Goal: Task Accomplishment & Management: Complete application form

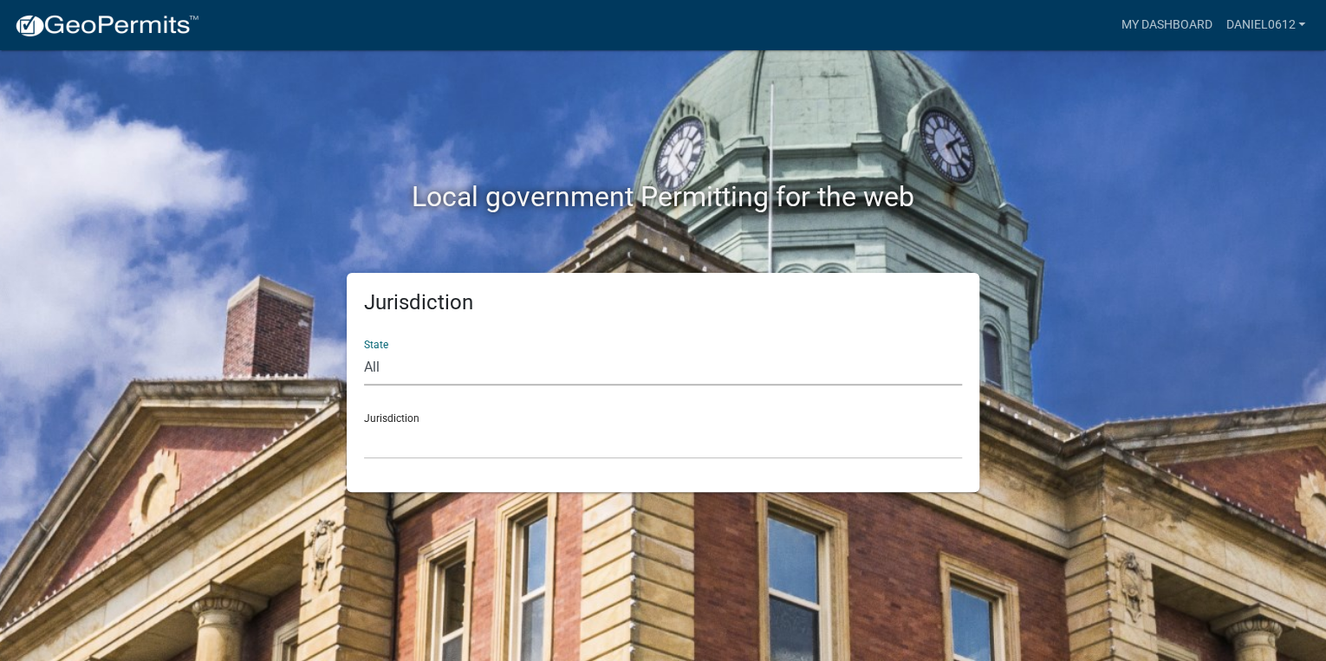
click at [516, 363] on select "All [US_STATE] [US_STATE] [US_STATE] [US_STATE] [US_STATE] [US_STATE] [US_STATE…" at bounding box center [663, 368] width 598 height 36
select select "[US_STATE]"
click at [364, 350] on select "All [US_STATE] [US_STATE] [US_STATE] [US_STATE] [US_STATE] [US_STATE] [US_STATE…" at bounding box center [663, 368] width 598 height 36
click at [406, 445] on select "[GEOGRAPHIC_DATA], [US_STATE] [GEOGRAPHIC_DATA], [US_STATE]" at bounding box center [663, 442] width 598 height 36
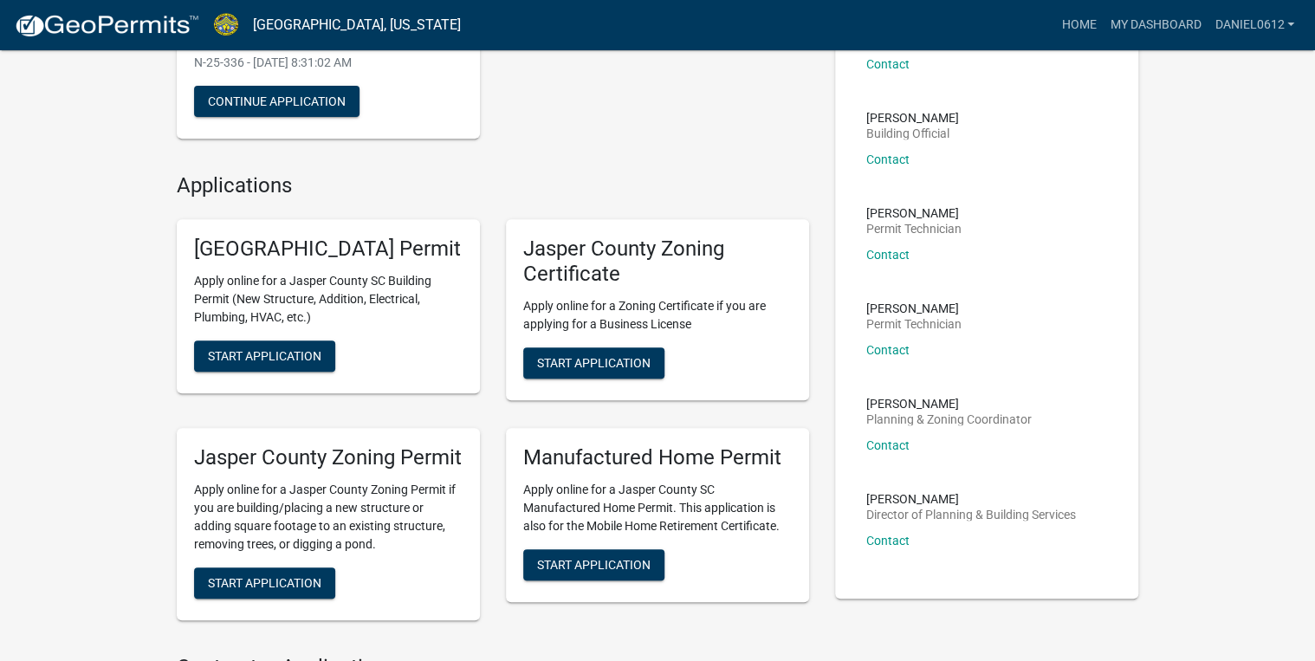
scroll to position [347, 0]
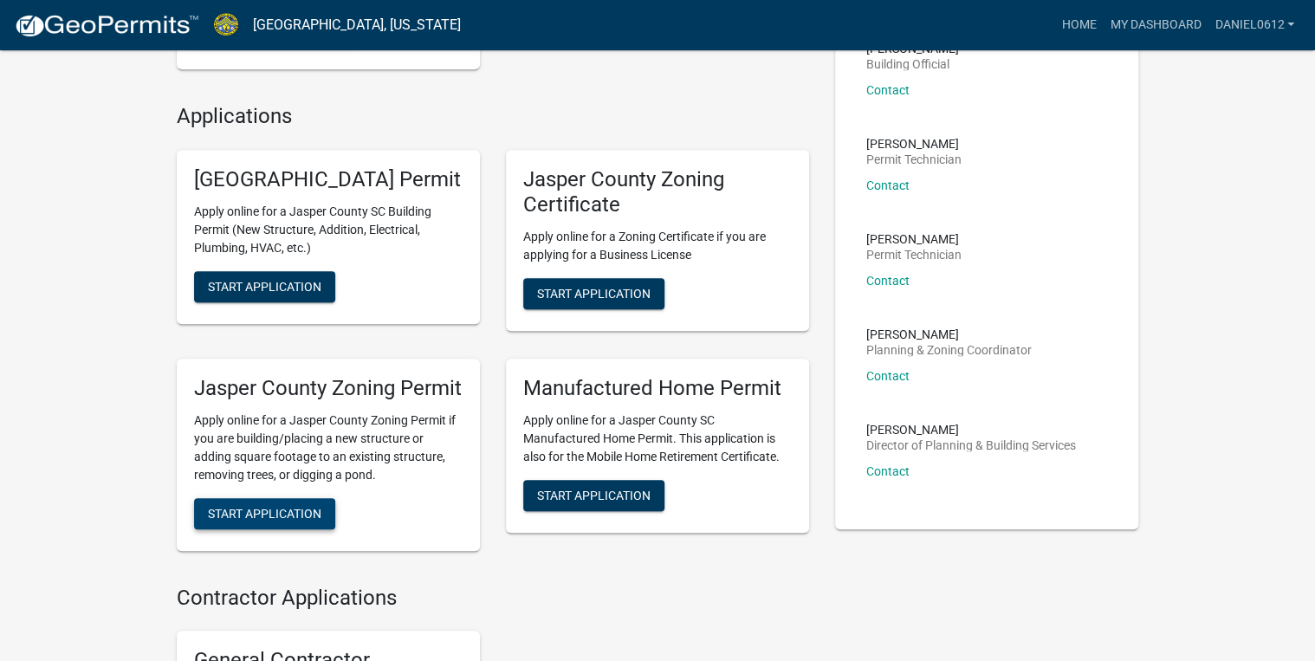
click at [269, 520] on span "Start Application" at bounding box center [265, 513] width 114 height 14
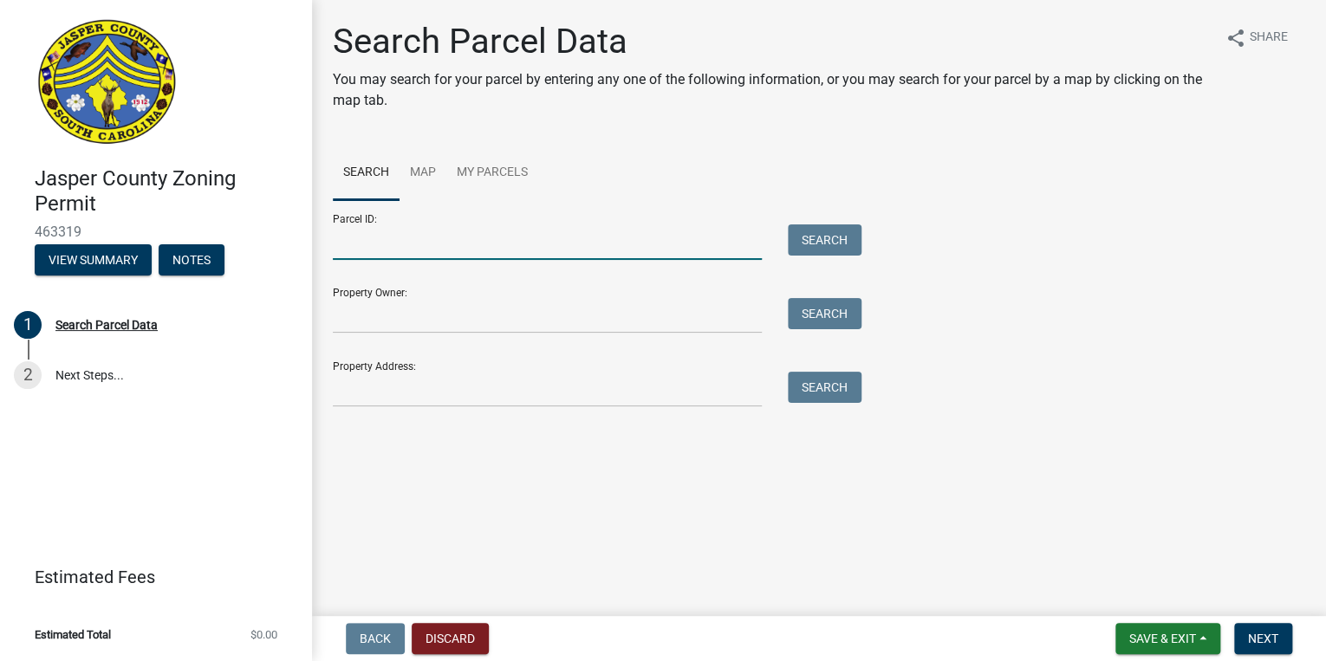
click at [451, 243] on input "Parcel ID:" at bounding box center [547, 242] width 429 height 36
type input "[PHONE_NUMBER]"
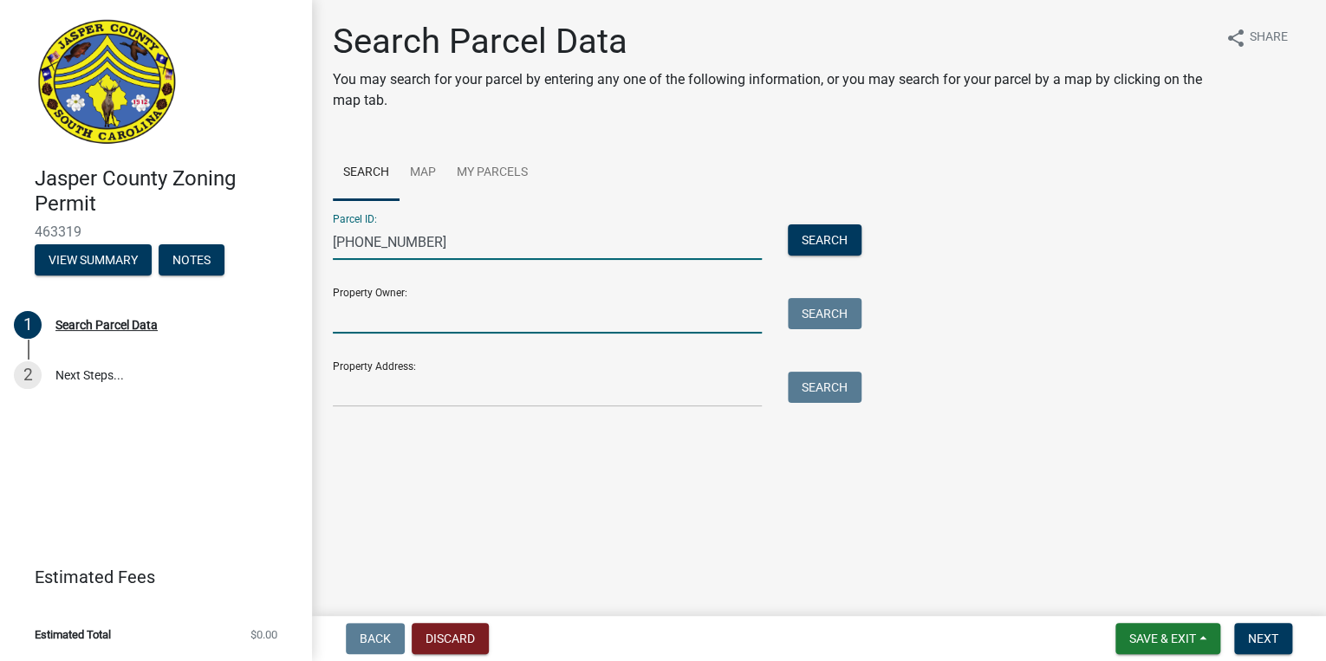
click at [406, 318] on input "Property Owner:" at bounding box center [547, 316] width 429 height 36
click at [816, 237] on button "Search" at bounding box center [825, 239] width 74 height 31
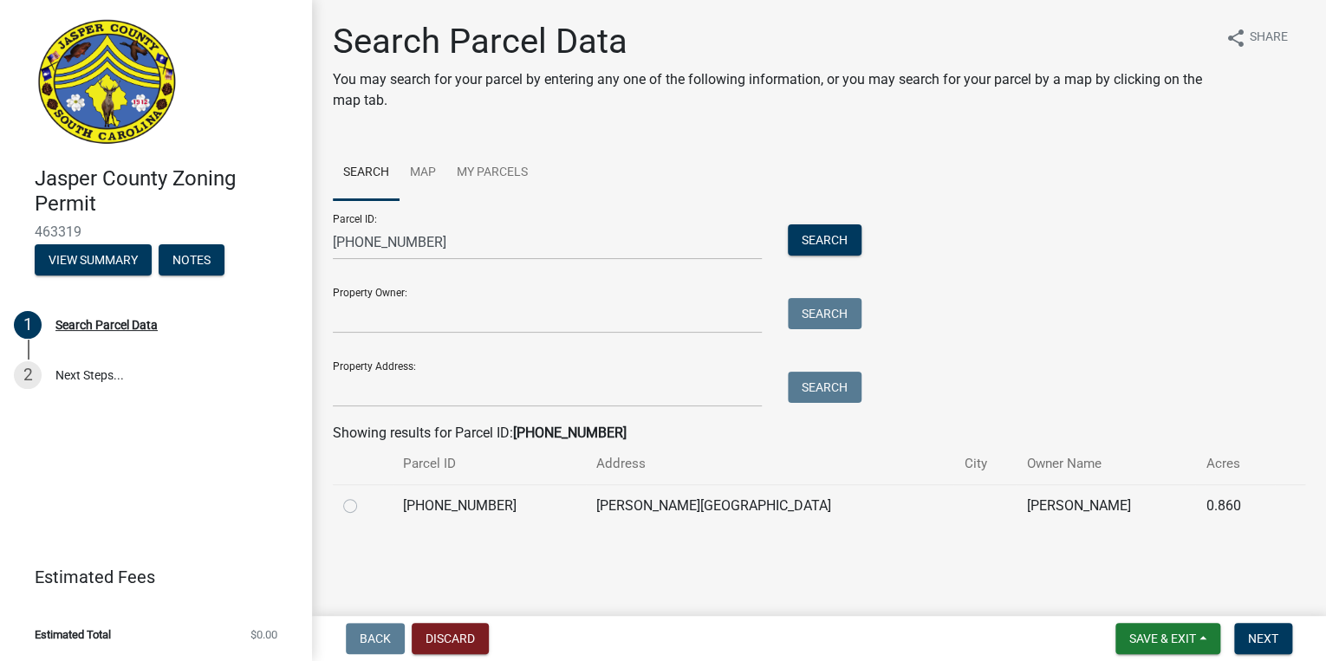
click at [358, 509] on div at bounding box center [362, 506] width 39 height 21
click at [364, 496] on label at bounding box center [364, 496] width 0 height 0
click at [364, 506] on input "radio" at bounding box center [369, 501] width 11 height 11
radio input "true"
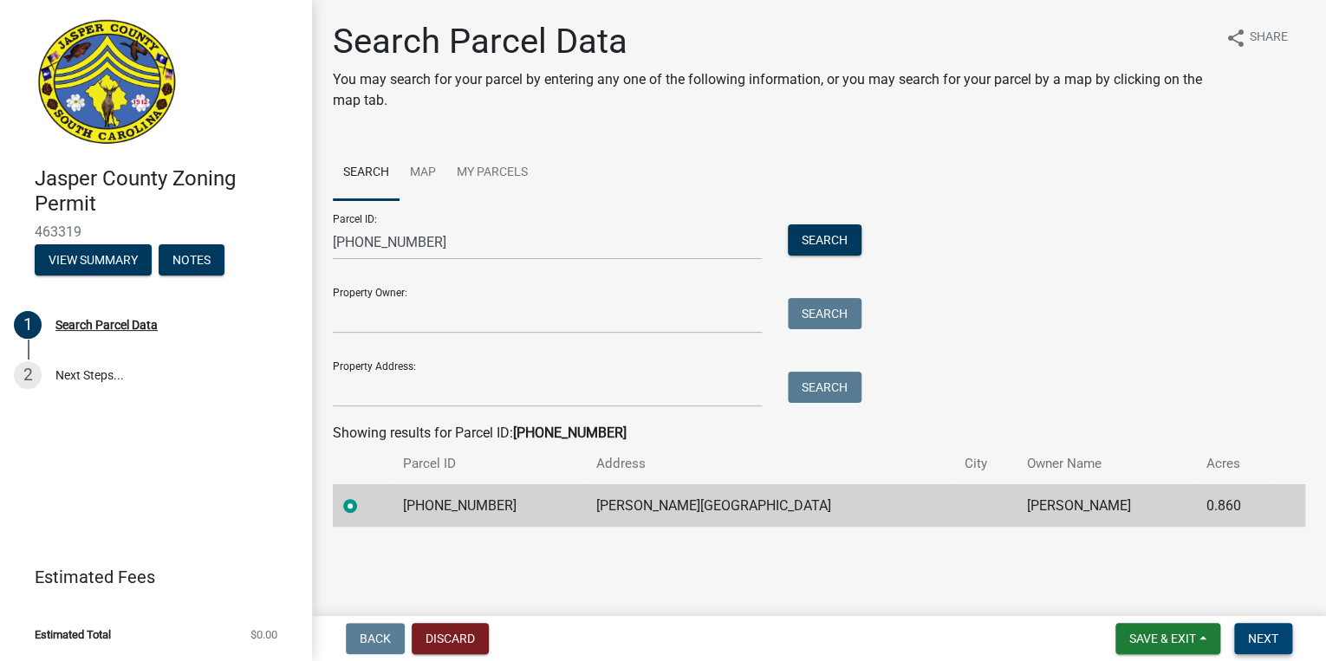
click at [1262, 641] on span "Next" at bounding box center [1263, 639] width 30 height 14
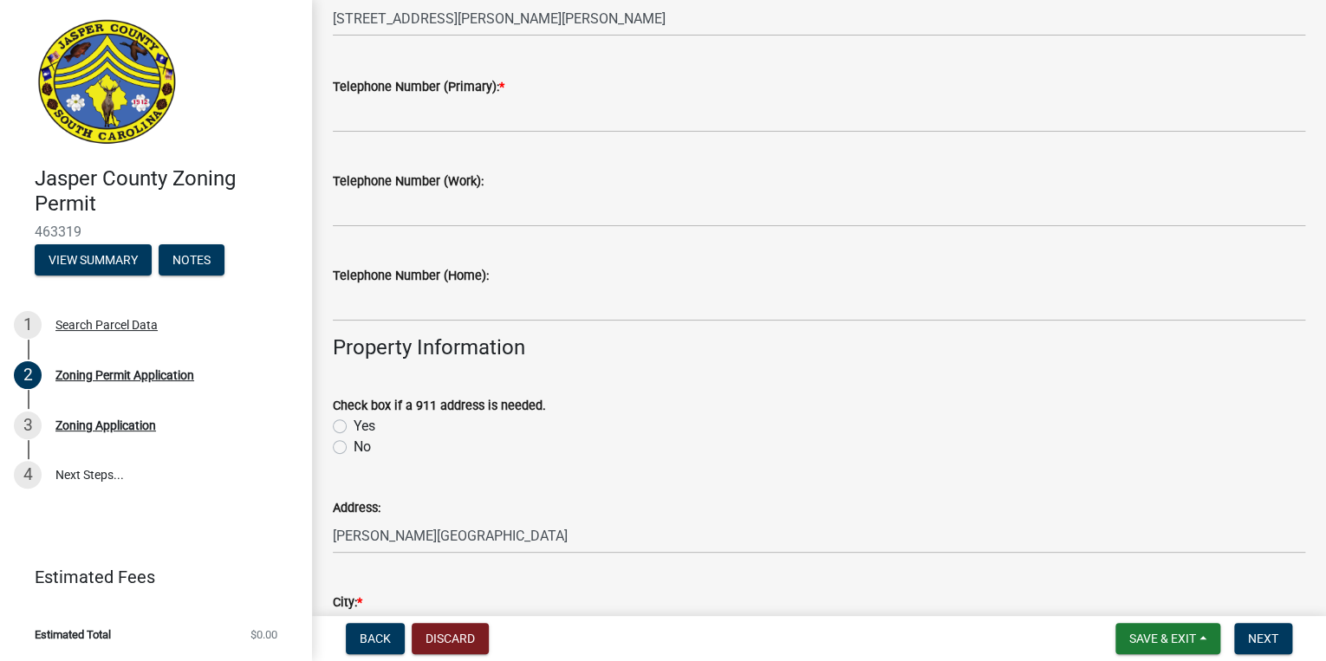
scroll to position [416, 0]
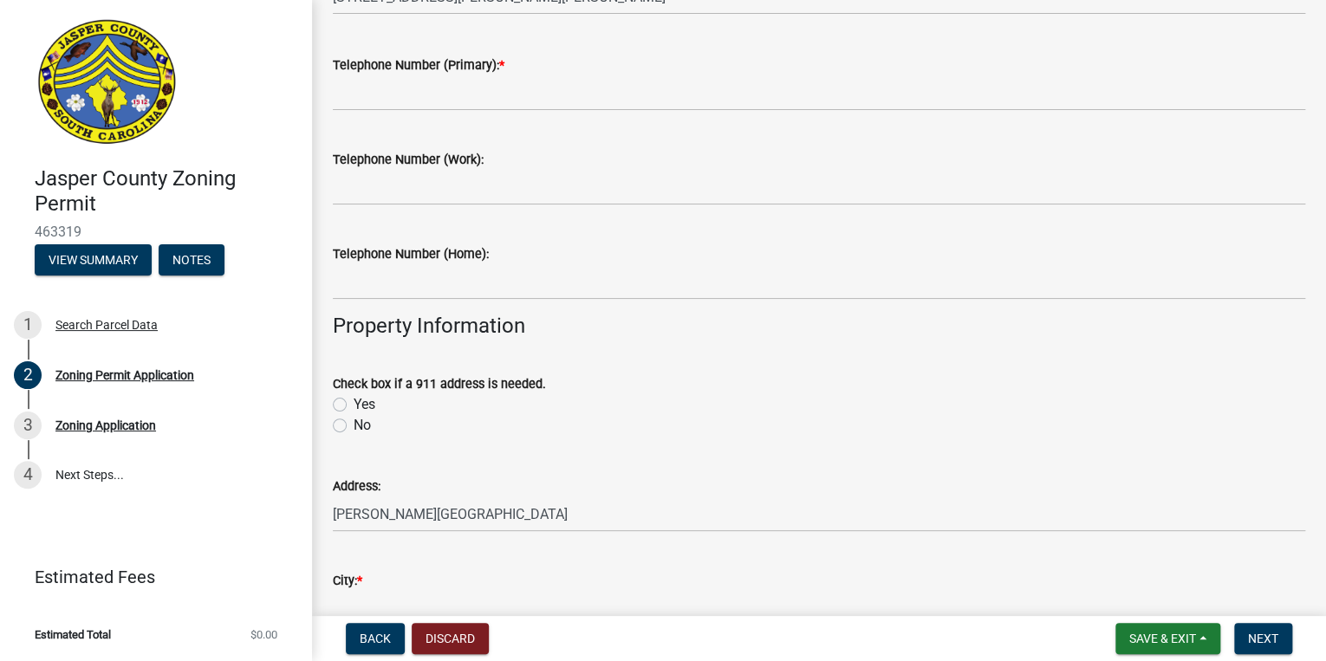
click at [354, 430] on label "No" at bounding box center [362, 425] width 17 height 21
click at [354, 426] on input "No" at bounding box center [359, 420] width 11 height 11
radio input "true"
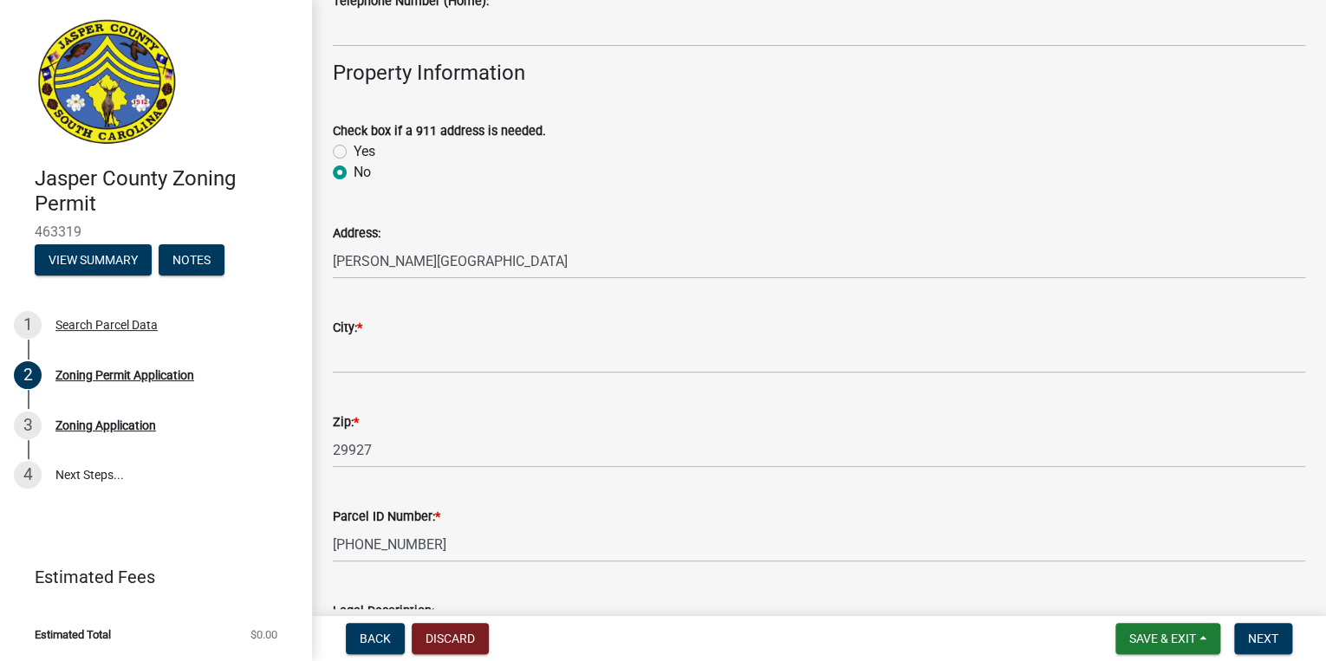
scroll to position [693, 0]
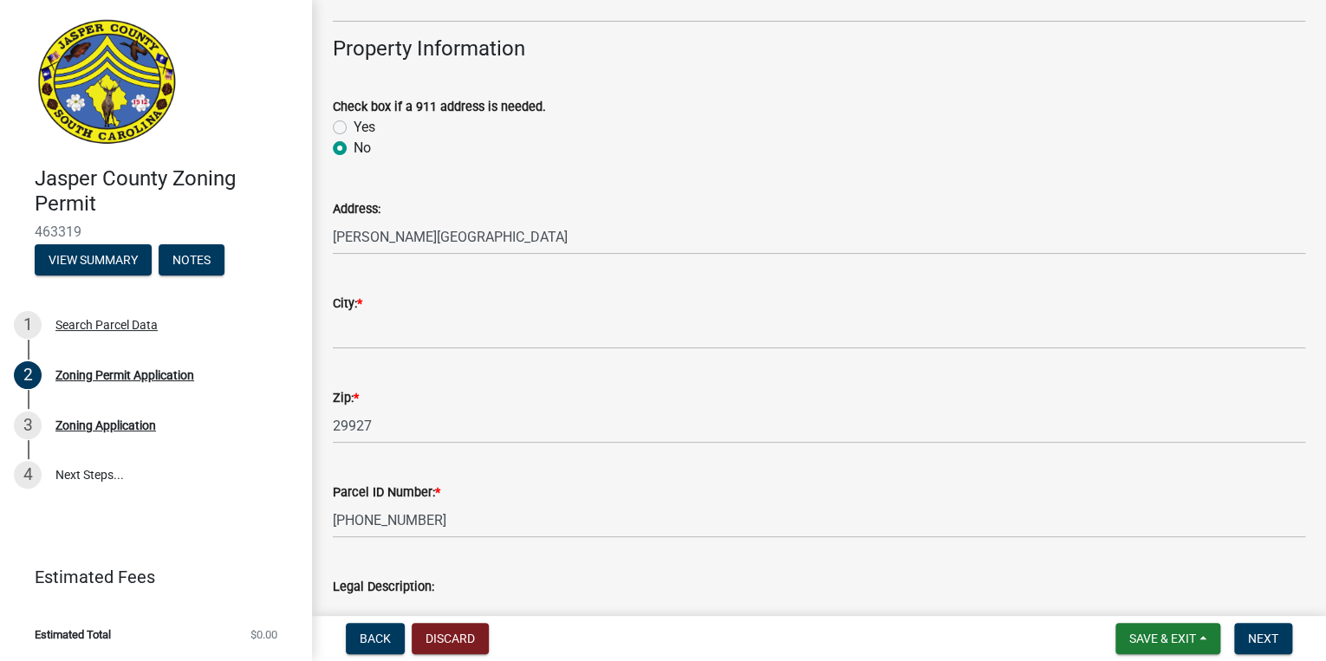
click at [326, 232] on div "Address: [PERSON_NAME][GEOGRAPHIC_DATA]" at bounding box center [819, 214] width 998 height 81
click at [330, 246] on div "Address: [PERSON_NAME][GEOGRAPHIC_DATA]" at bounding box center [819, 214] width 998 height 81
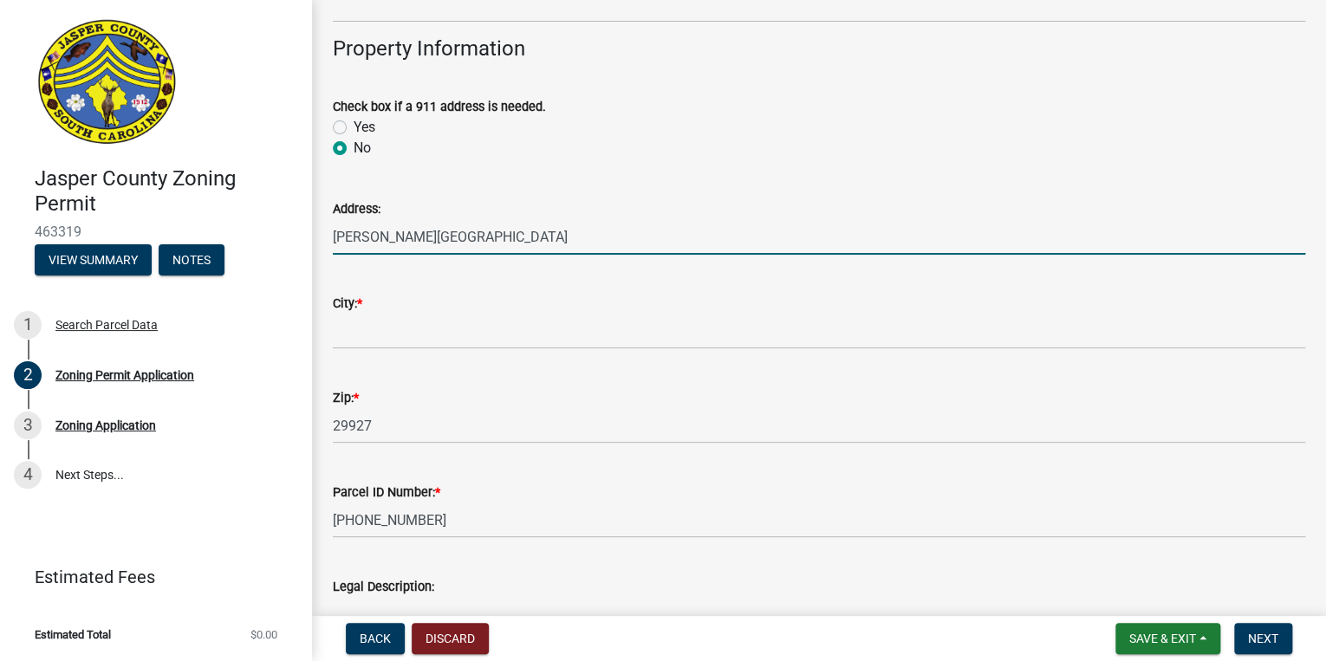
click at [336, 240] on input "[PERSON_NAME][GEOGRAPHIC_DATA]" at bounding box center [819, 237] width 972 height 36
type input "[STREET_ADDRESS][PERSON_NAME]"
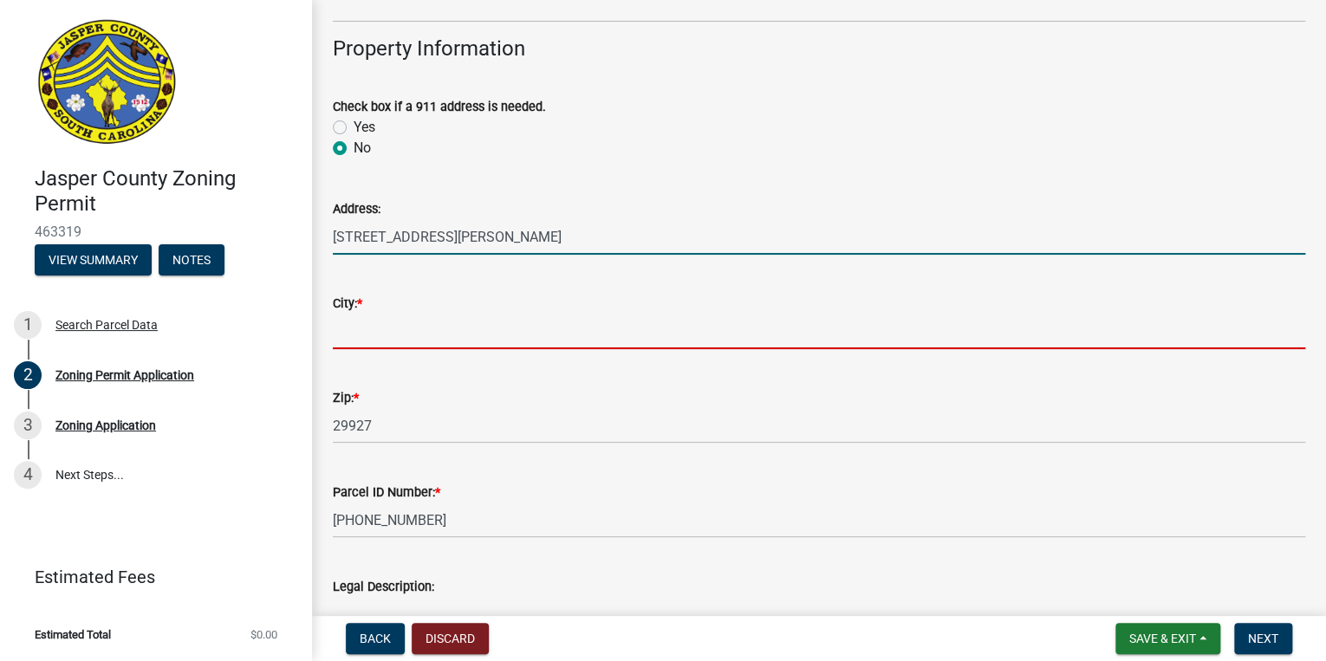
click at [500, 347] on input "City: *" at bounding box center [819, 332] width 972 height 36
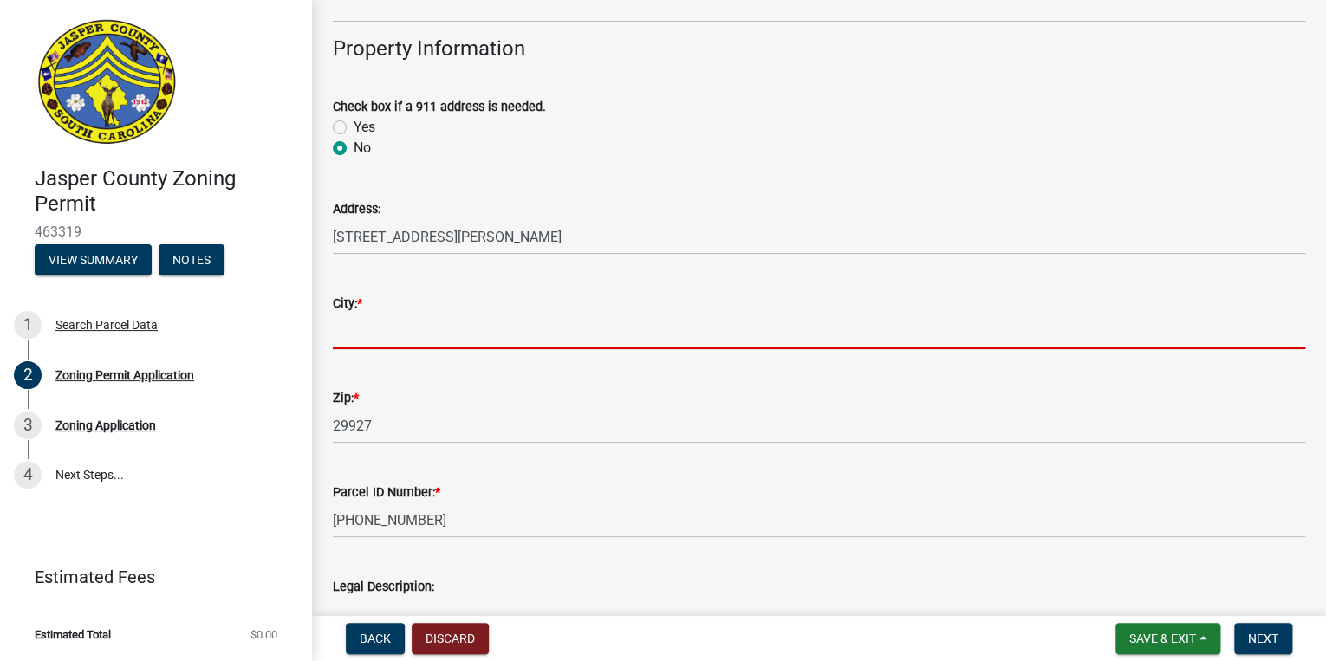
type input "HARDEEVILLE"
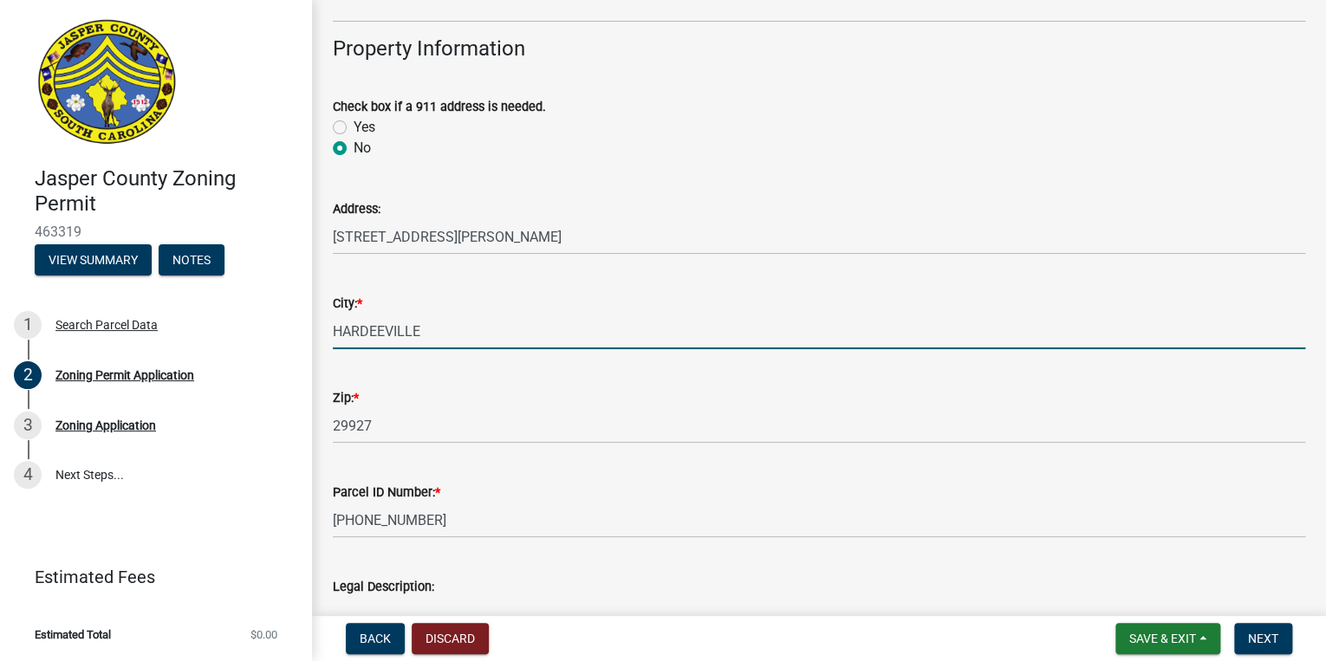
type input "8437831235"
type input "[STREET_ADDRESS]"
type input "8437831235"
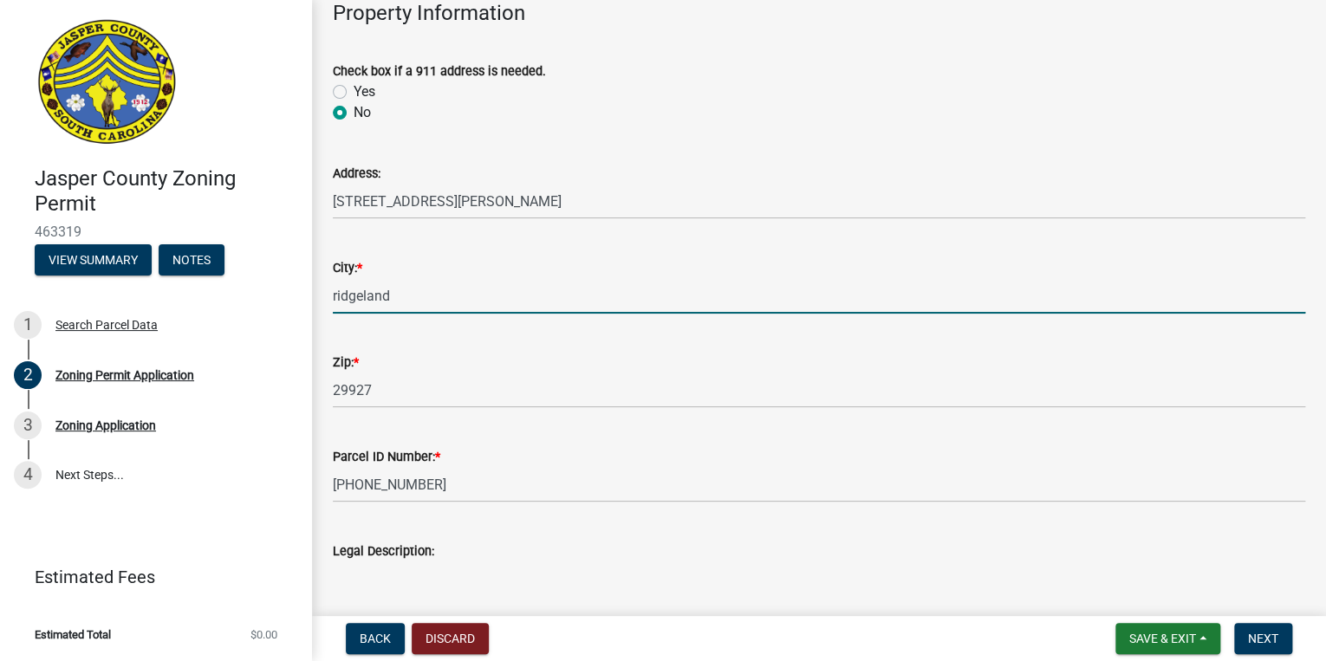
scroll to position [763, 0]
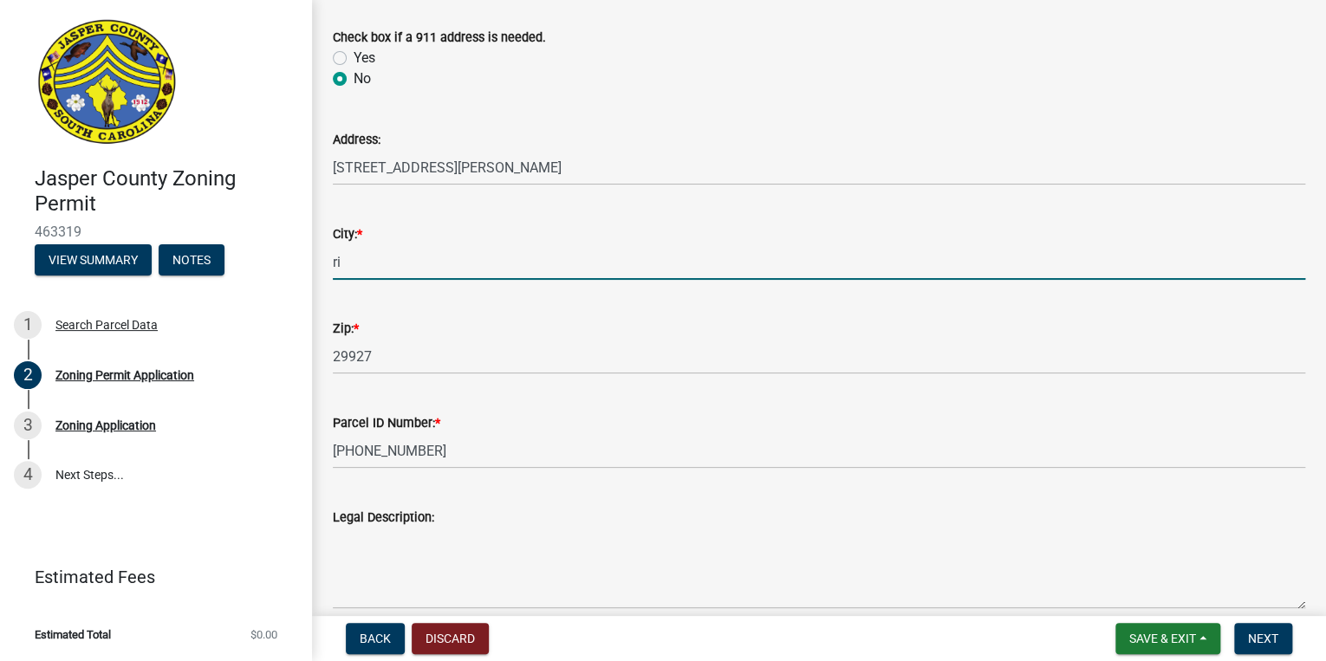
type input "r"
type input "hardeville, SC 29927"
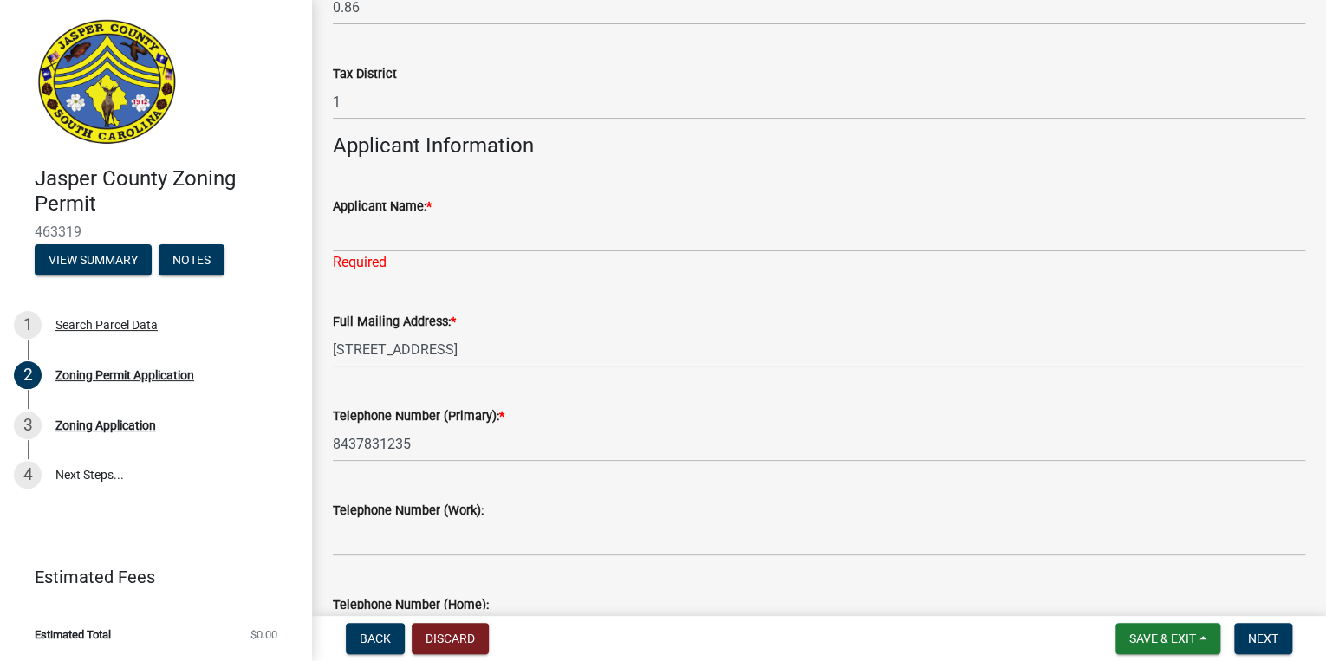
scroll to position [1456, 0]
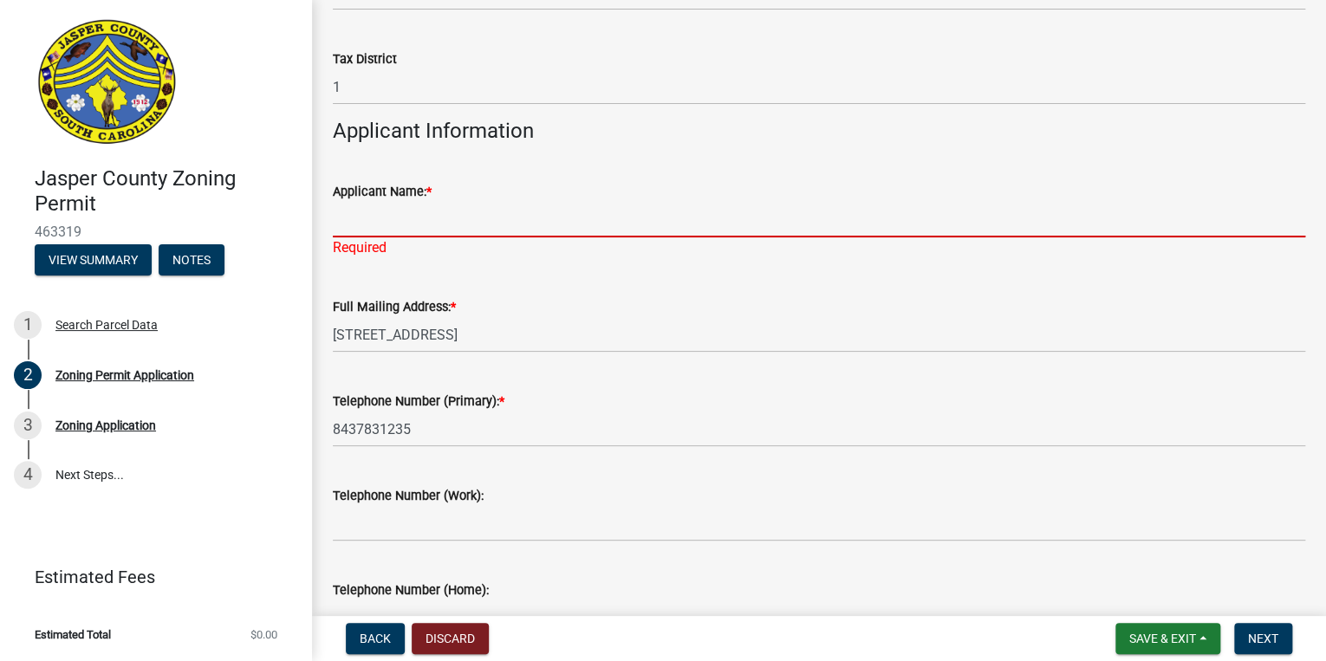
click at [347, 229] on input "Applicant Name: *" at bounding box center [819, 220] width 972 height 36
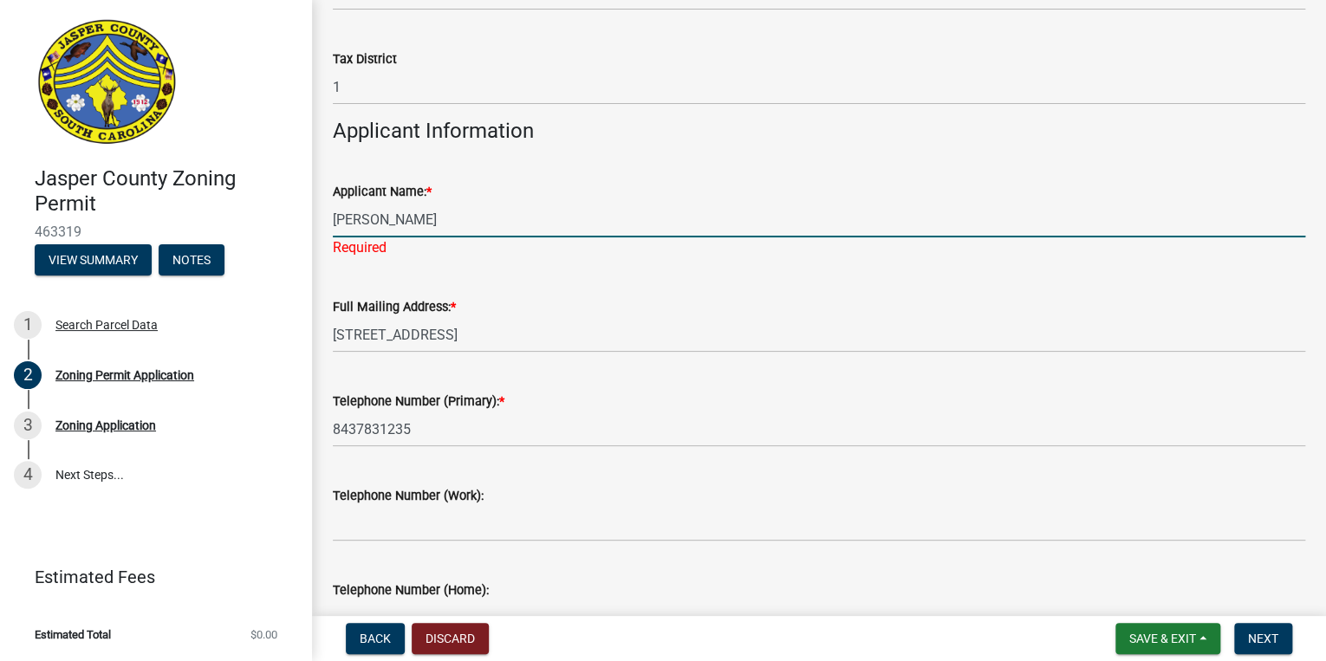
type input "[PERSON_NAME]"
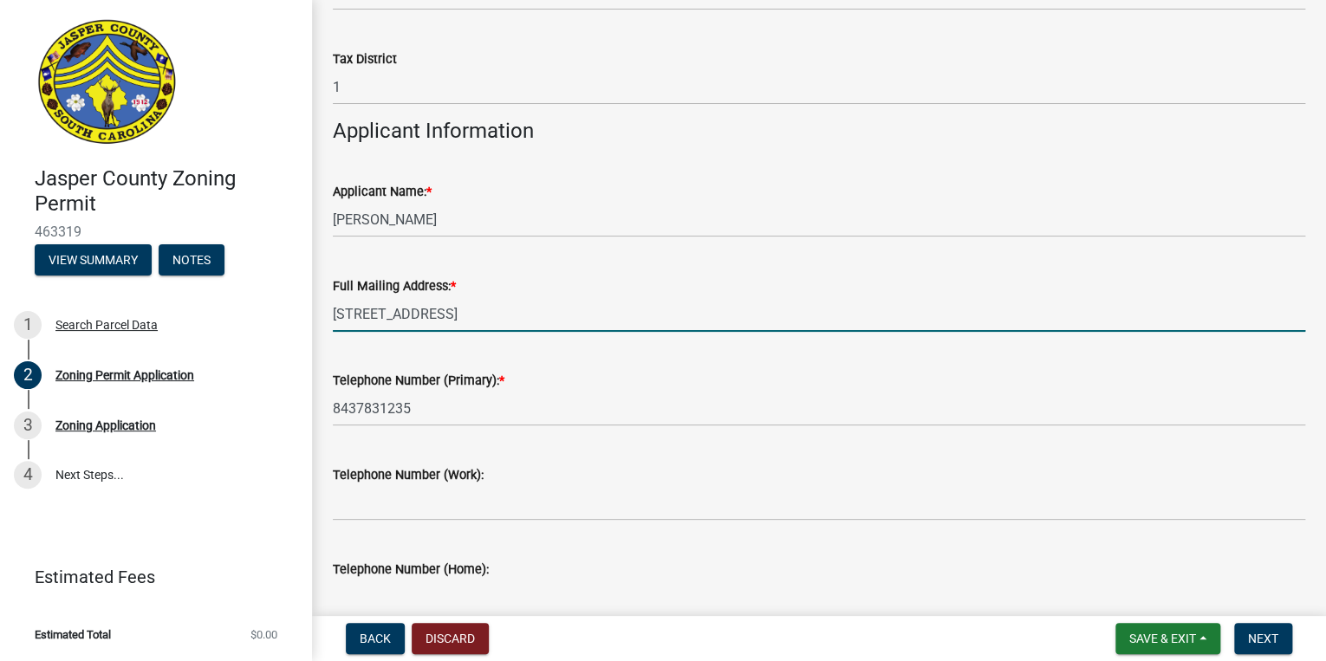
click at [533, 344] on wm-data-entity-input "Full Mailing Address: * [STREET_ADDRESS]" at bounding box center [819, 298] width 972 height 94
type input "2"
type input "[STREET_ADDRESS][PERSON_NAME]"
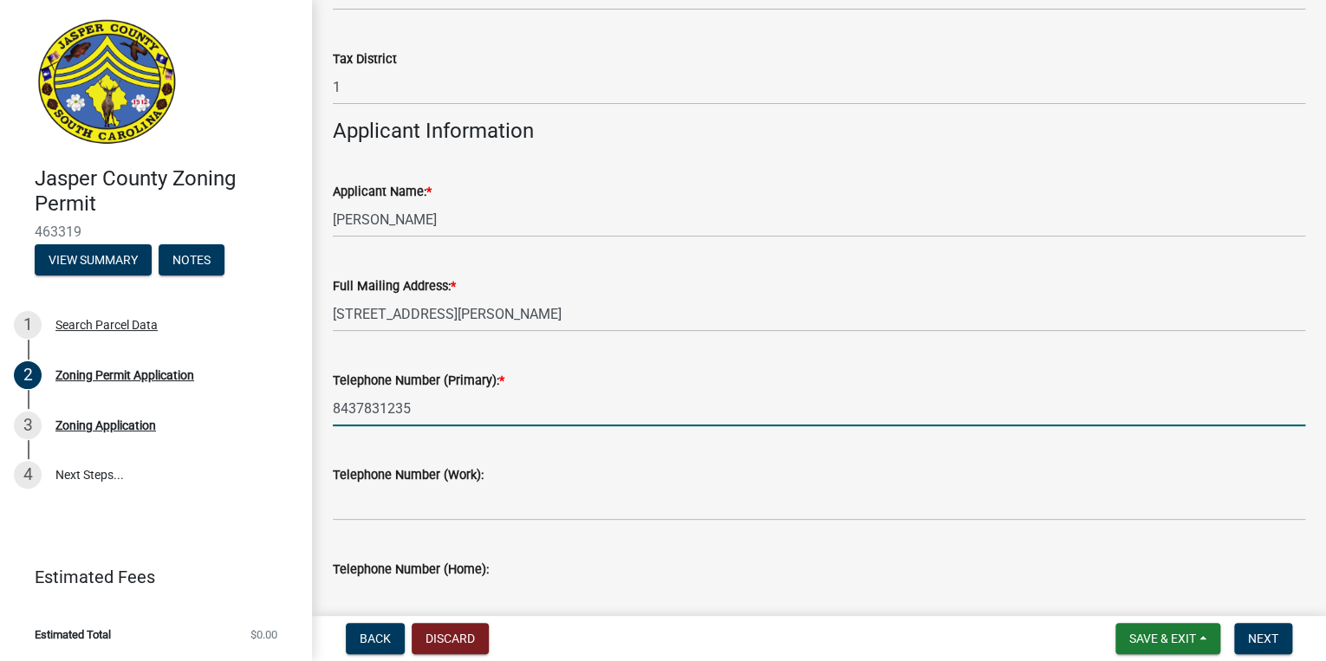
click at [479, 398] on input "8437831235" at bounding box center [819, 409] width 972 height 36
type input "8"
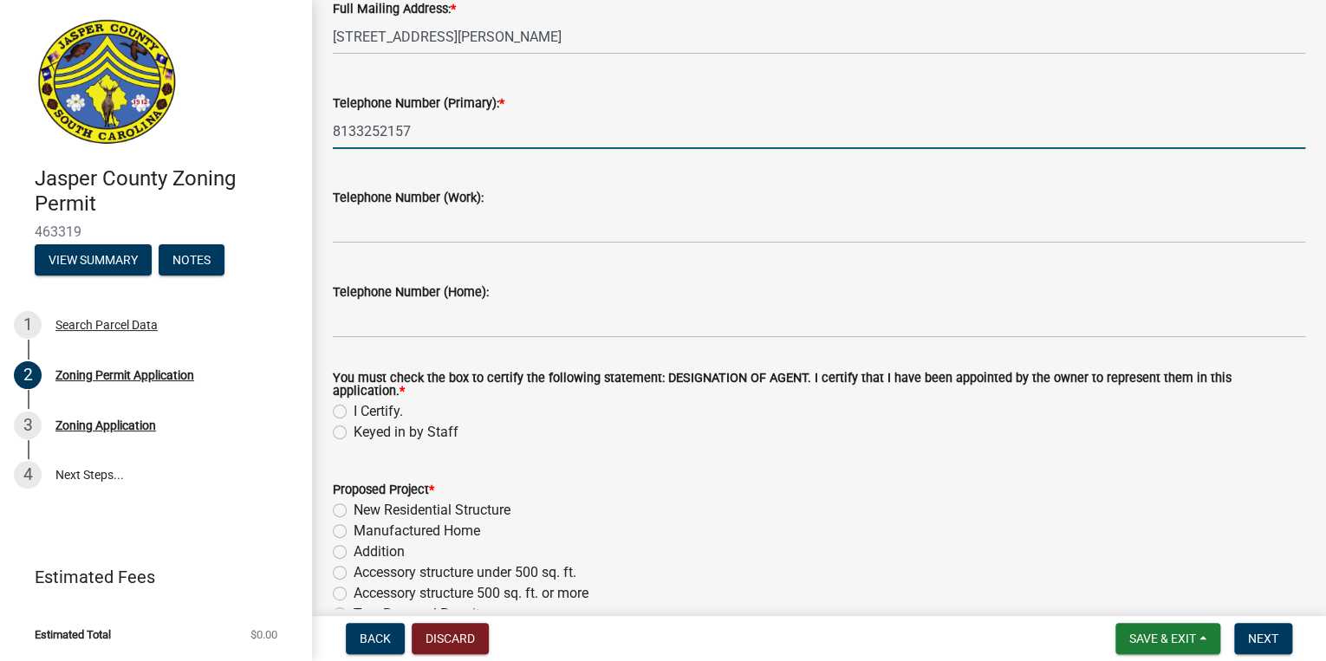
scroll to position [1802, 0]
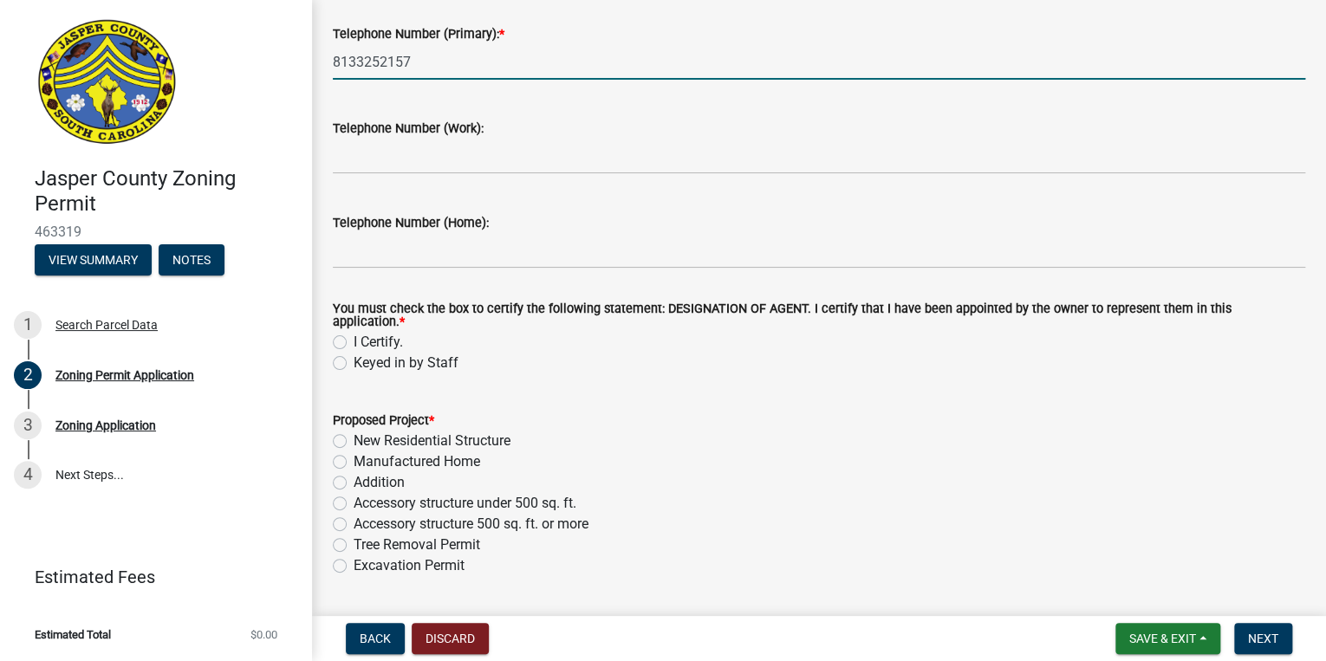
type input "8133252157"
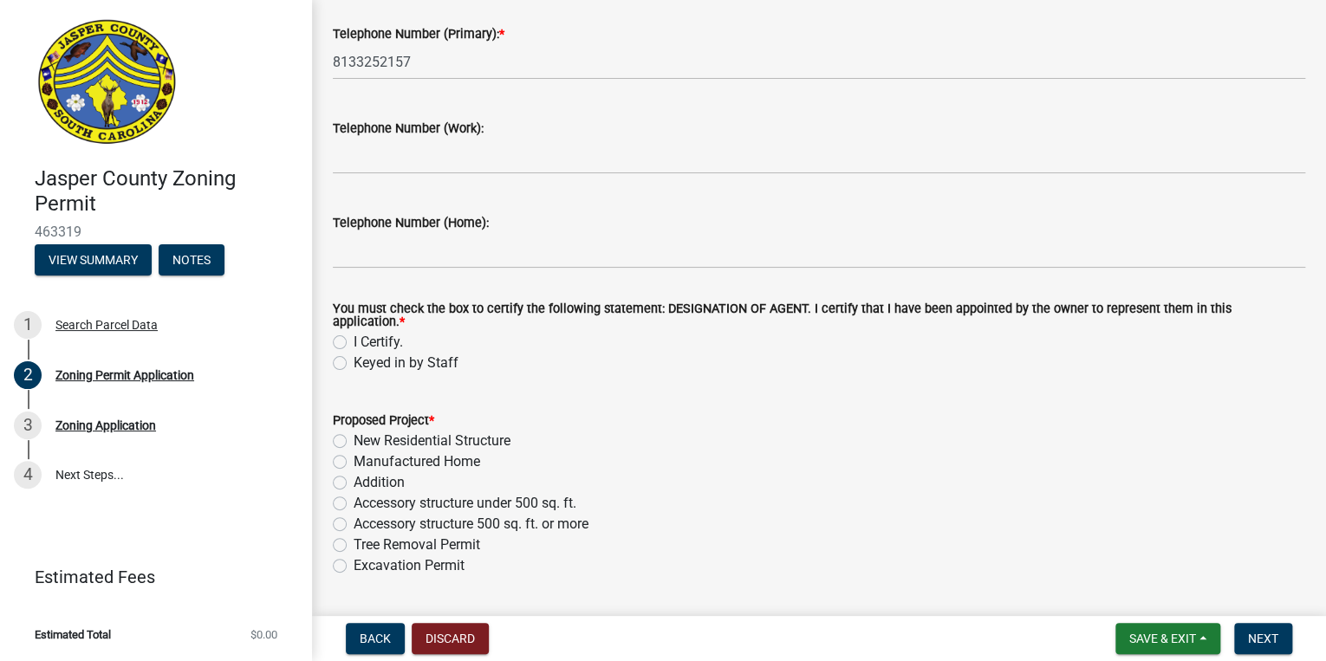
click at [354, 333] on label "I Certify." at bounding box center [378, 342] width 49 height 21
click at [354, 333] on input "I Certify." at bounding box center [359, 337] width 11 height 11
radio input "true"
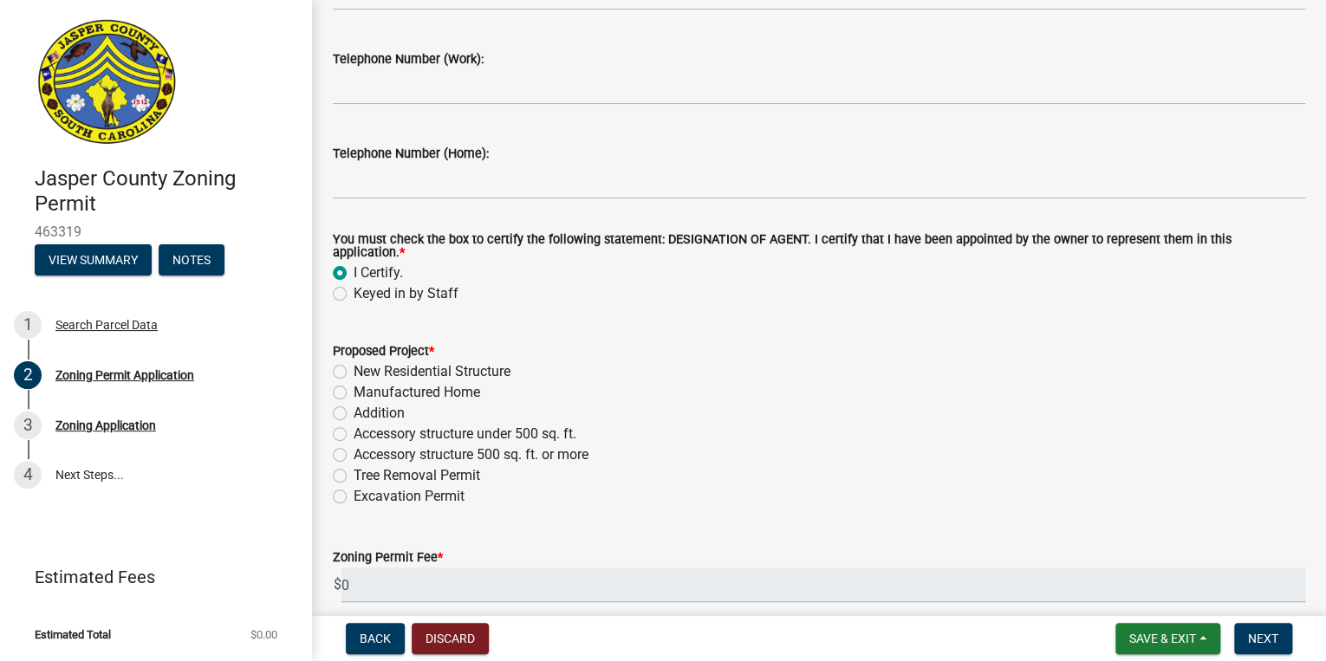
click at [354, 469] on label "Tree Removal Permit" at bounding box center [417, 475] width 127 height 21
click at [354, 469] on input "Tree Removal Permit" at bounding box center [359, 470] width 11 height 11
radio input "true"
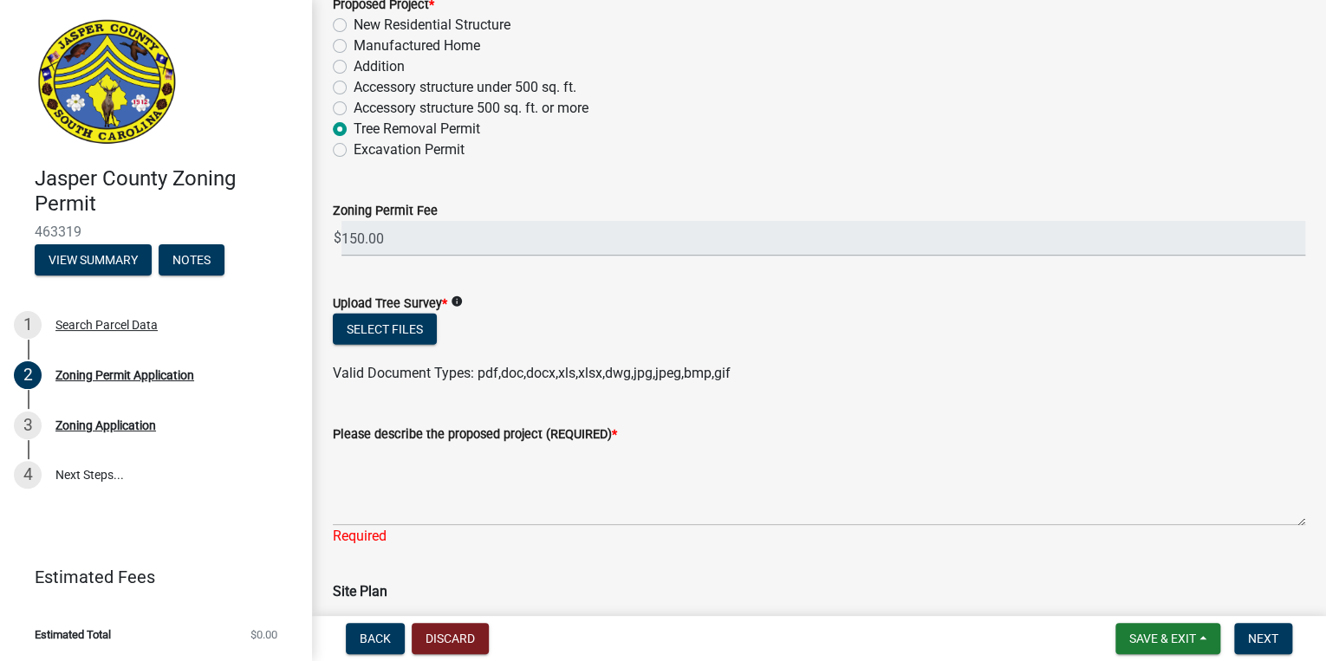
scroll to position [2288, 0]
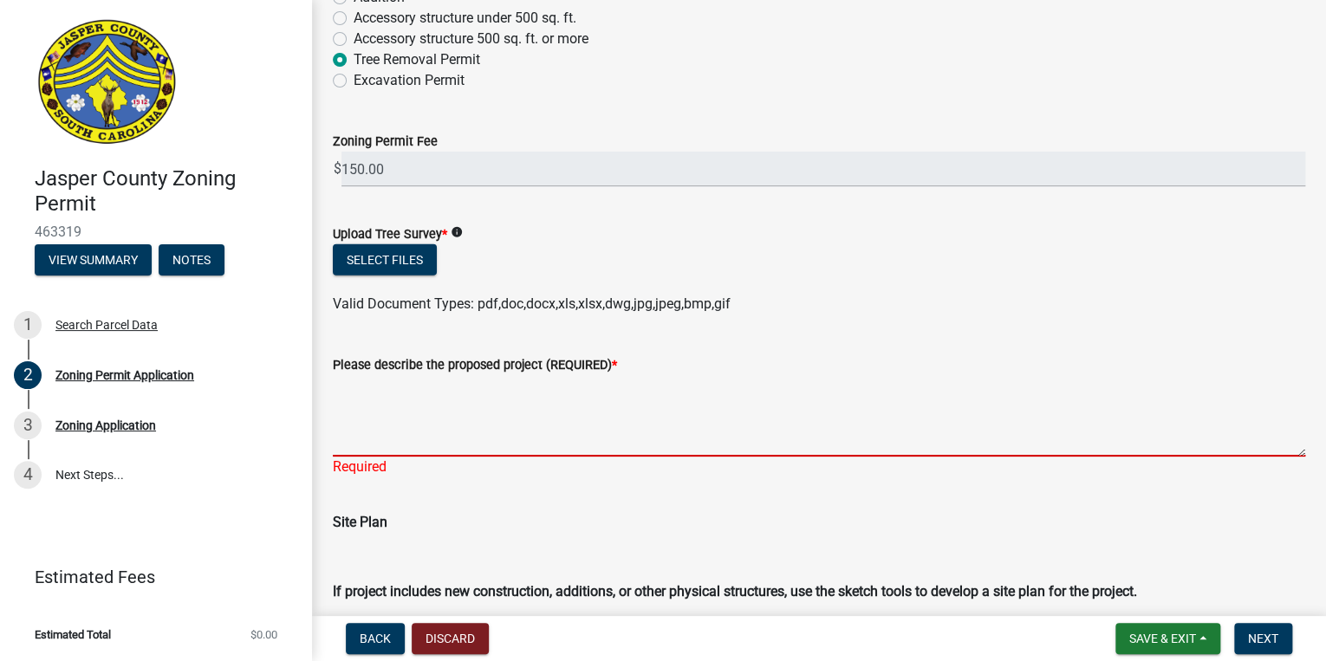
click at [373, 437] on textarea "Please describe the proposed project (REQUIRED) *" at bounding box center [819, 415] width 972 height 81
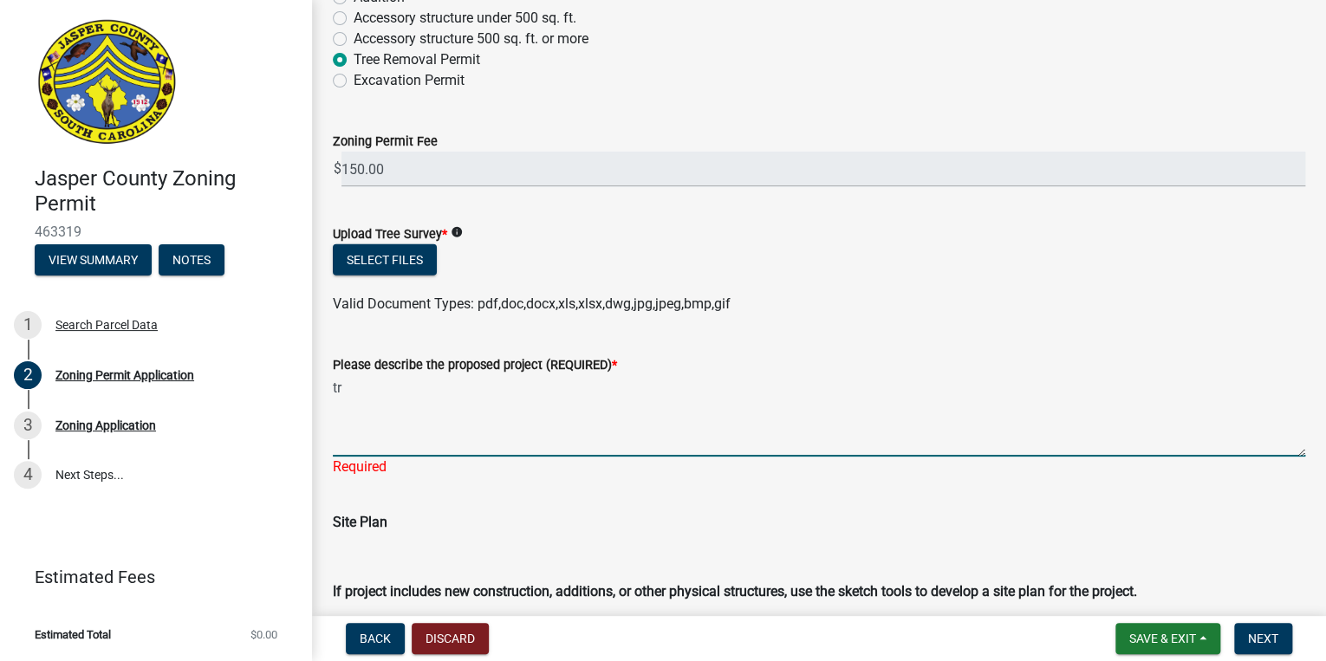
type textarea "t"
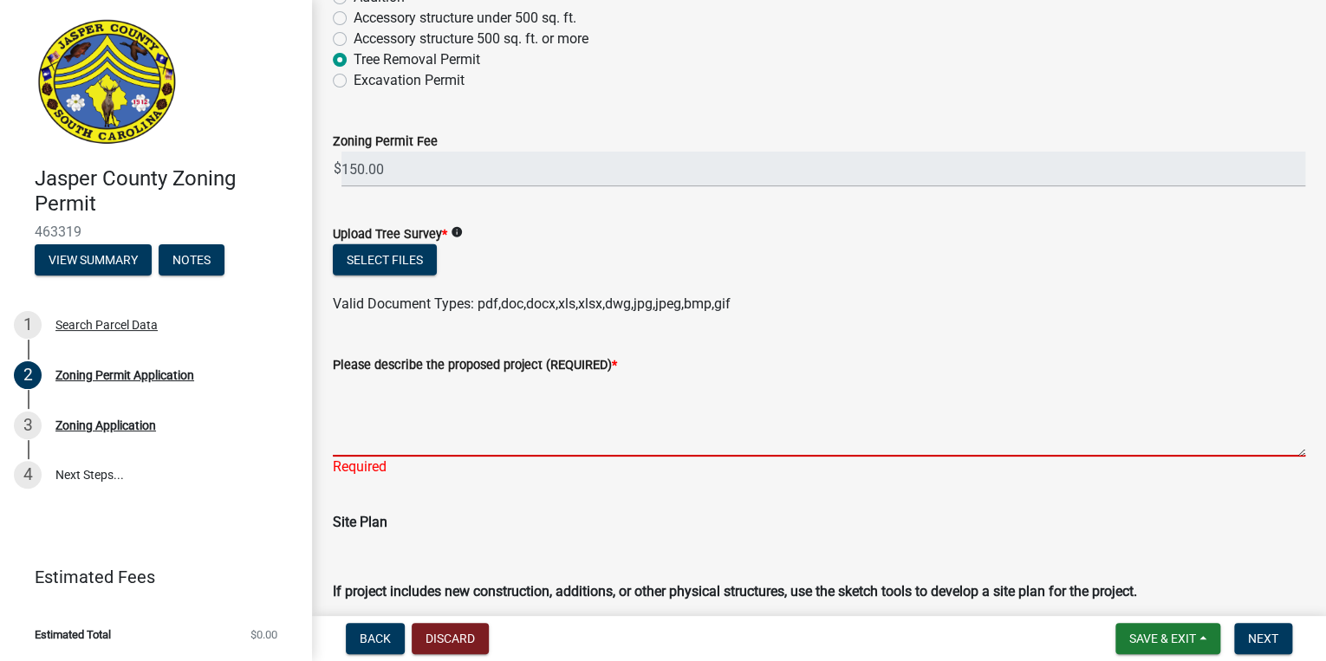
click at [337, 436] on textarea "Please describe the proposed project (REQUIRED) *" at bounding box center [819, 415] width 972 height 81
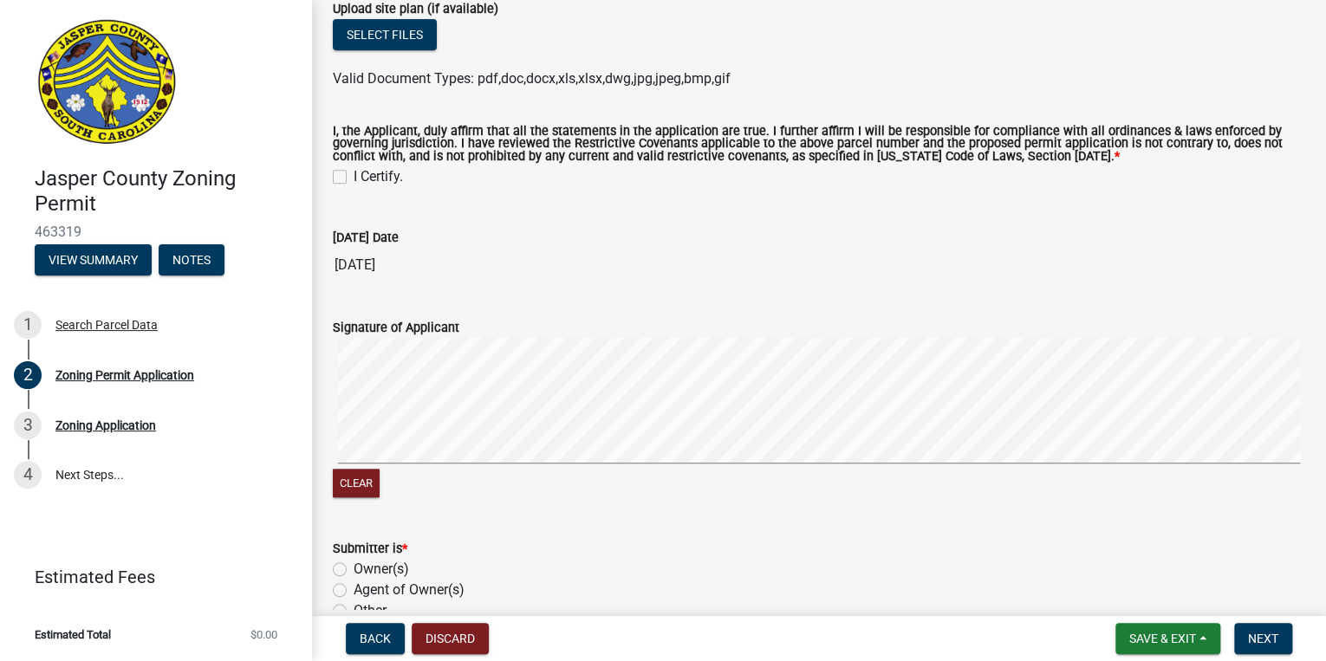
scroll to position [3674, 0]
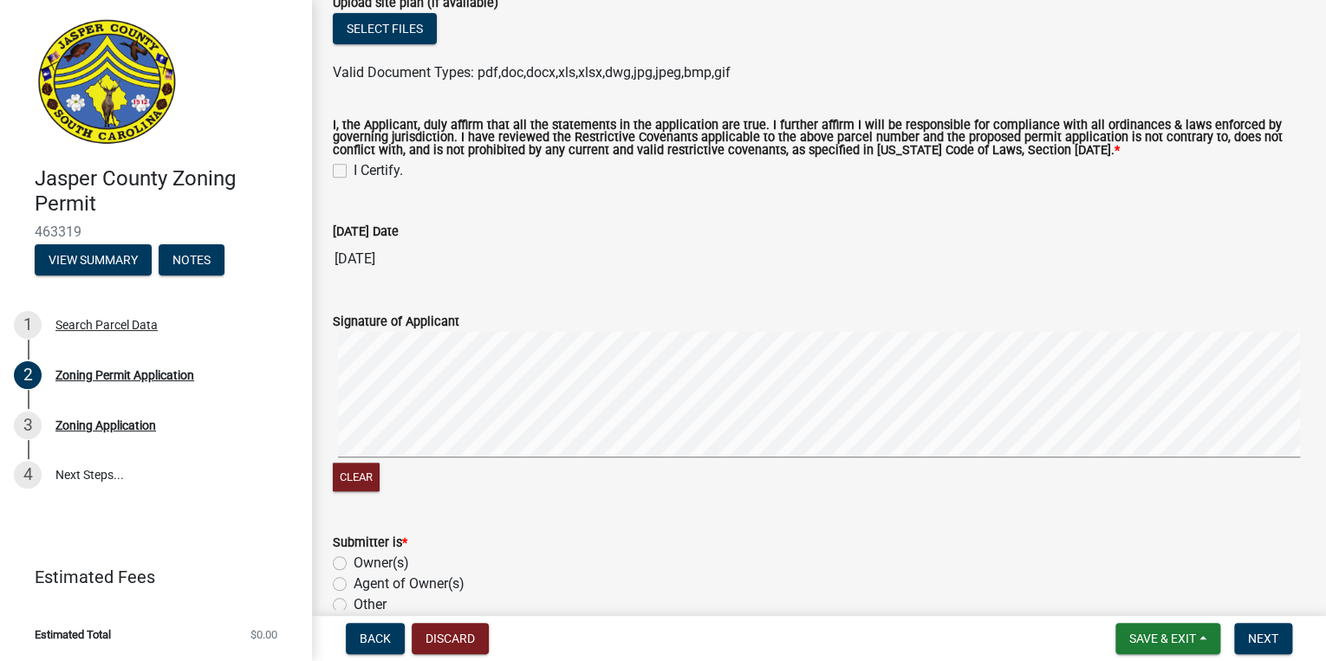
type textarea "tree clearing"
click at [354, 163] on label "I Certify." at bounding box center [378, 170] width 49 height 21
click at [354, 163] on input "I Certify." at bounding box center [359, 165] width 11 height 11
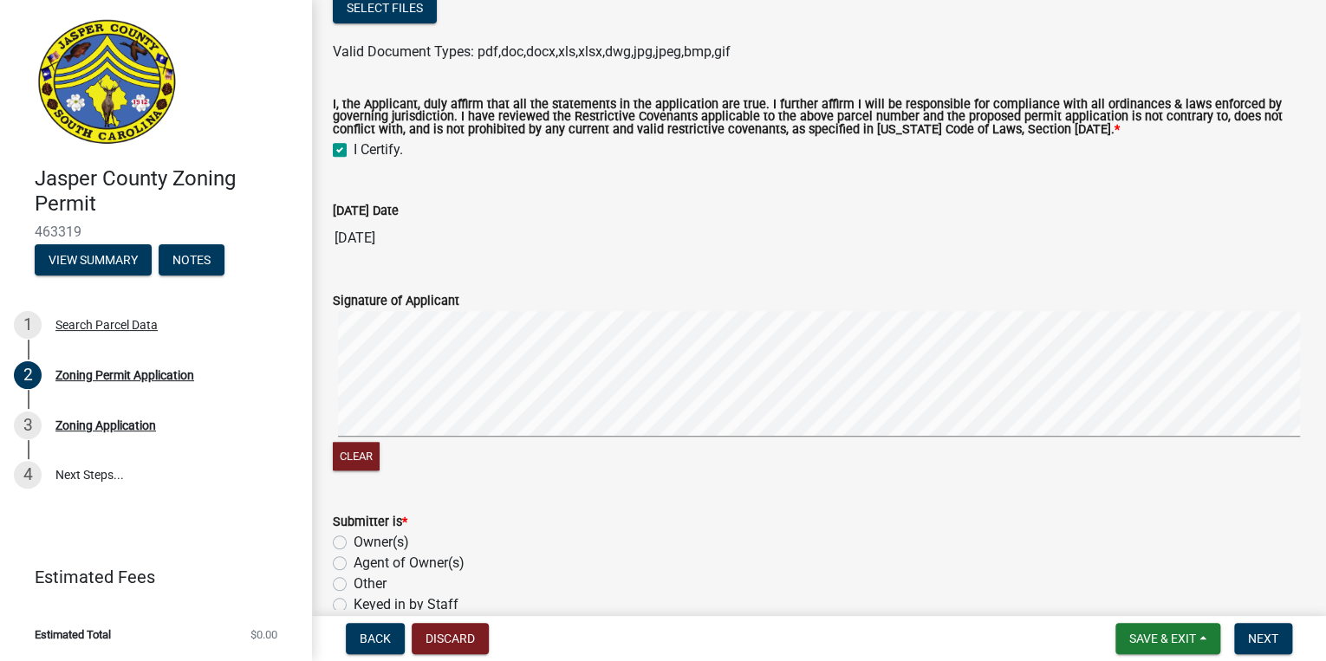
checkbox input "true"
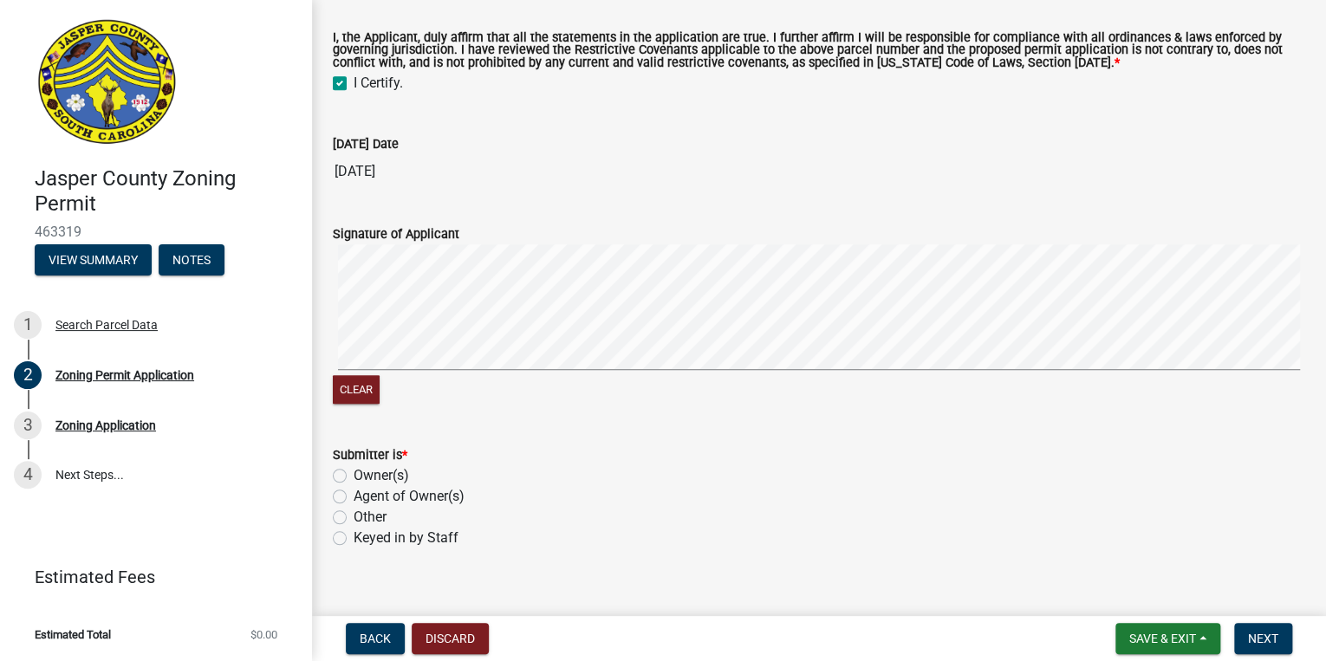
scroll to position [3755, 0]
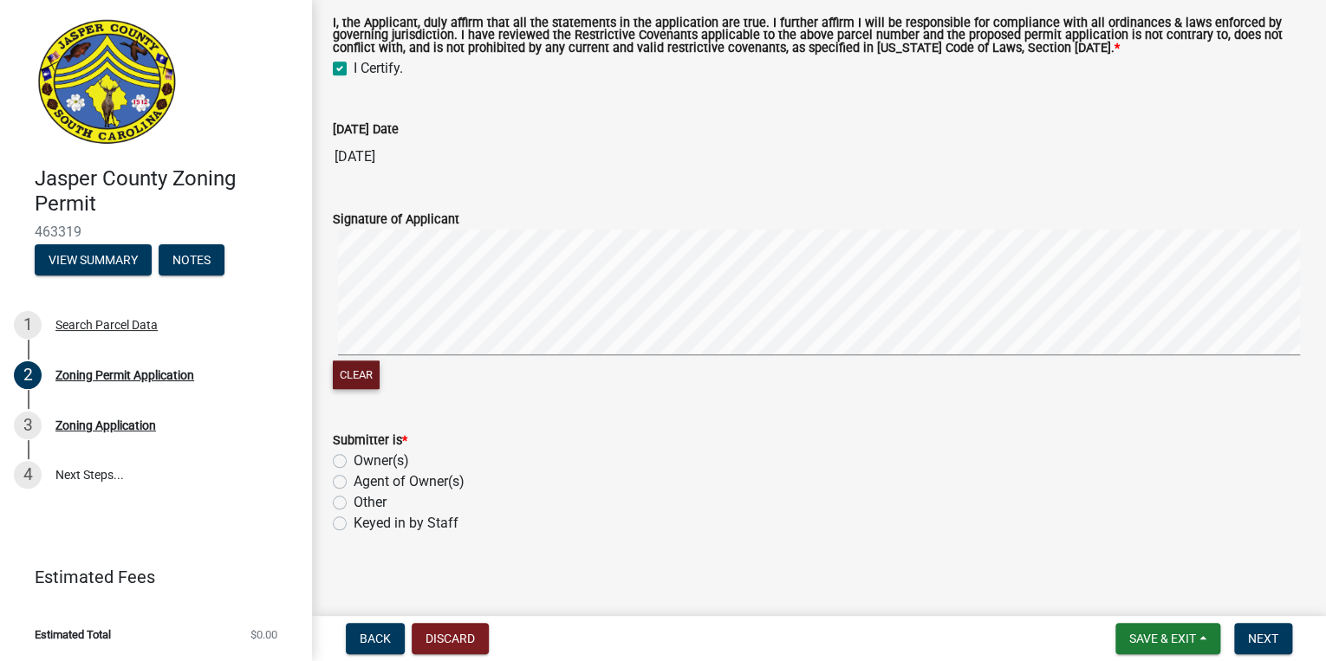
click at [357, 362] on button "Clear" at bounding box center [356, 374] width 47 height 29
click at [354, 471] on label "Agent of Owner(s)" at bounding box center [409, 481] width 111 height 21
click at [354, 471] on input "Agent of Owner(s)" at bounding box center [359, 476] width 11 height 11
radio input "true"
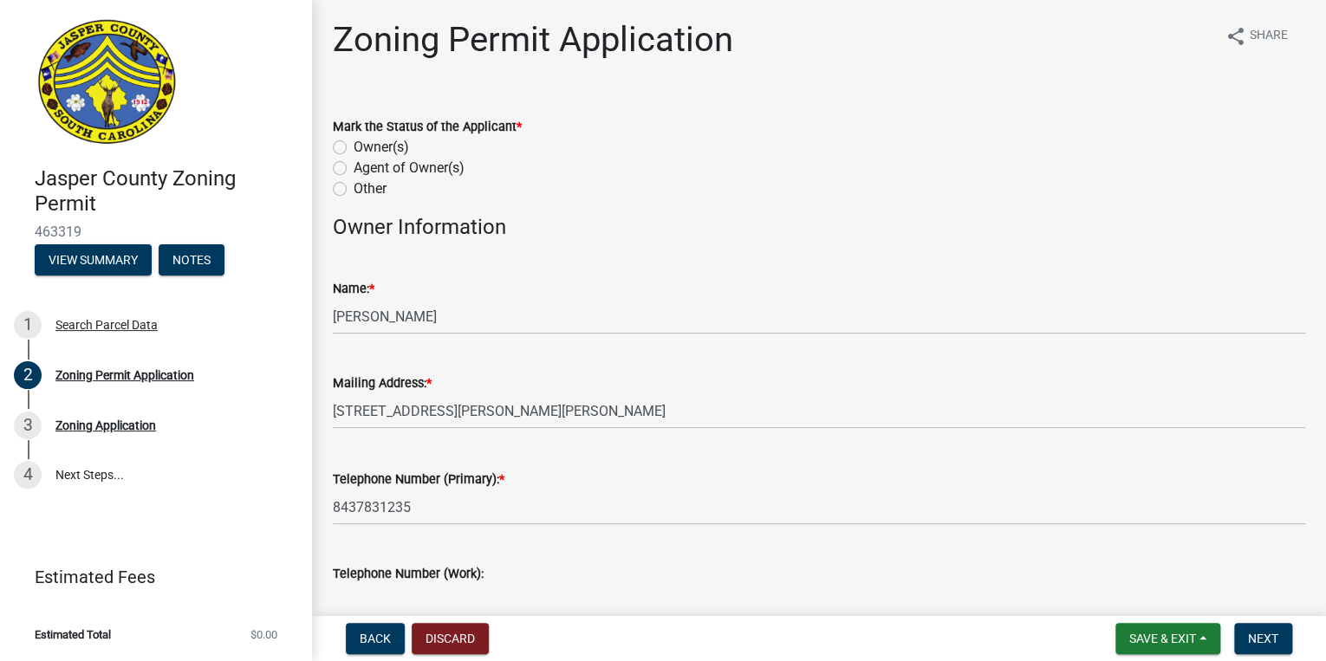
scroll to position [0, 0]
click at [354, 172] on label "Agent of Owner(s)" at bounding box center [409, 169] width 111 height 21
click at [354, 171] on input "Agent of Owner(s)" at bounding box center [359, 164] width 11 height 11
radio input "true"
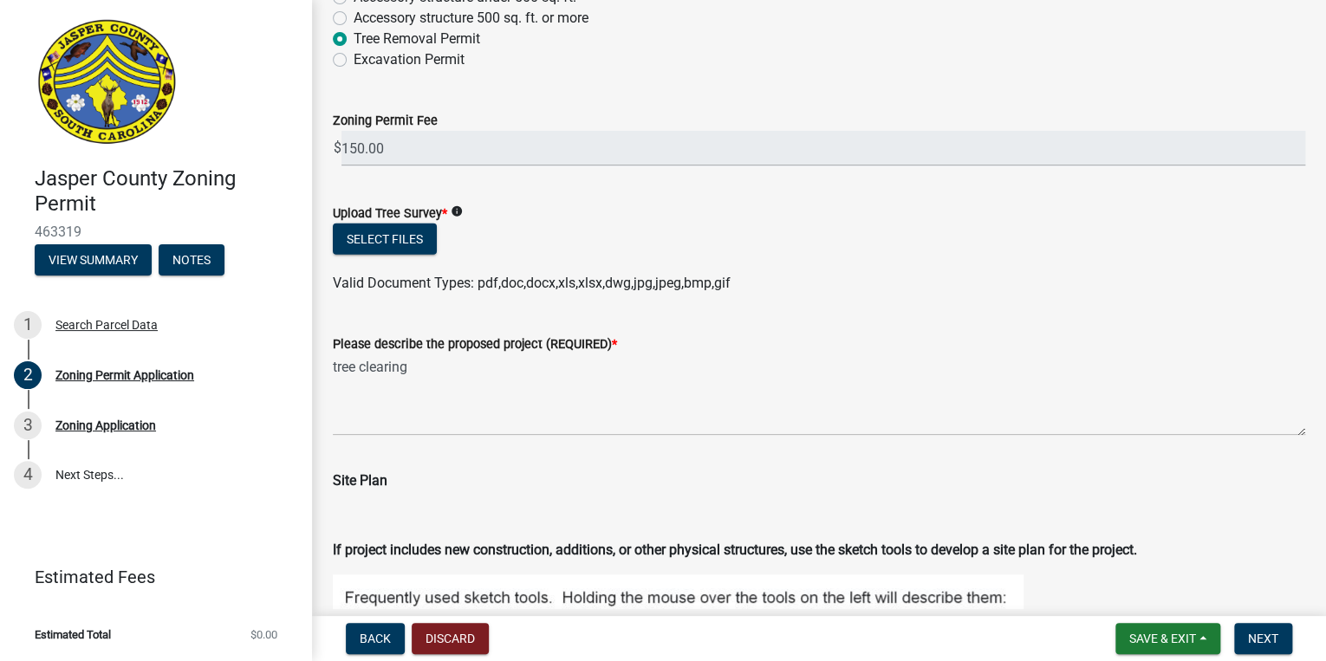
scroll to position [2288, 0]
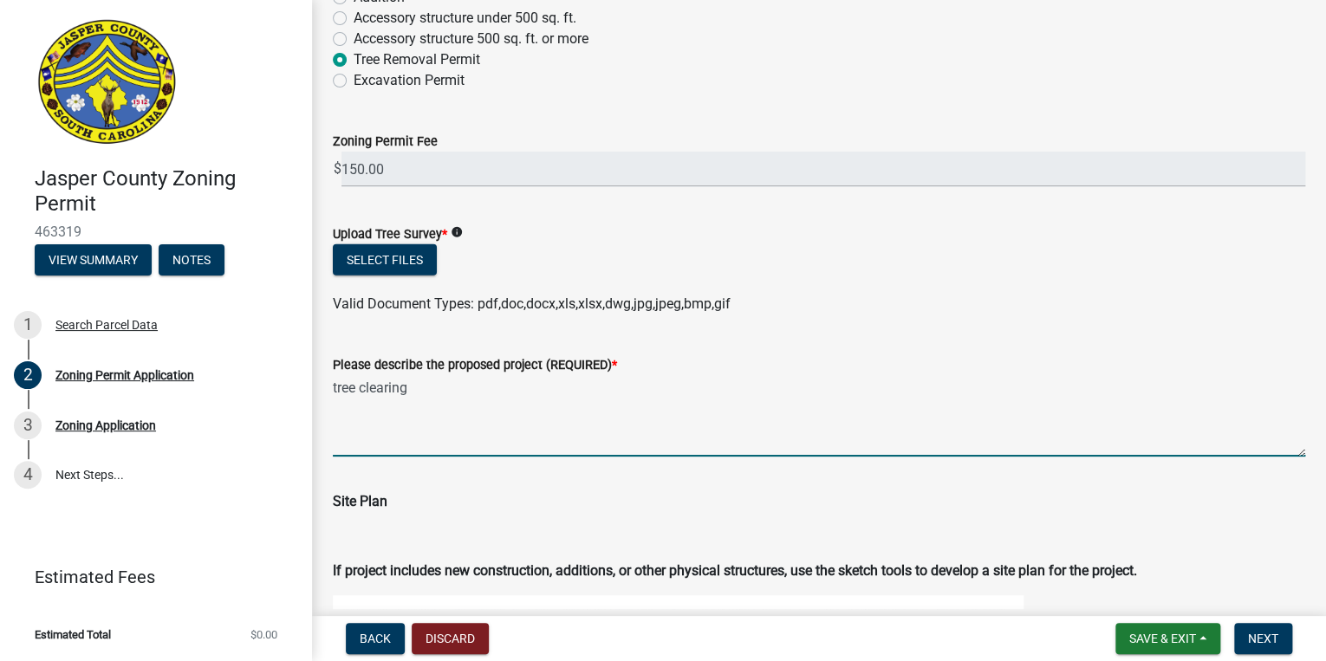
click at [430, 392] on textarea "tree clearing" at bounding box center [819, 415] width 972 height 81
type textarea "t"
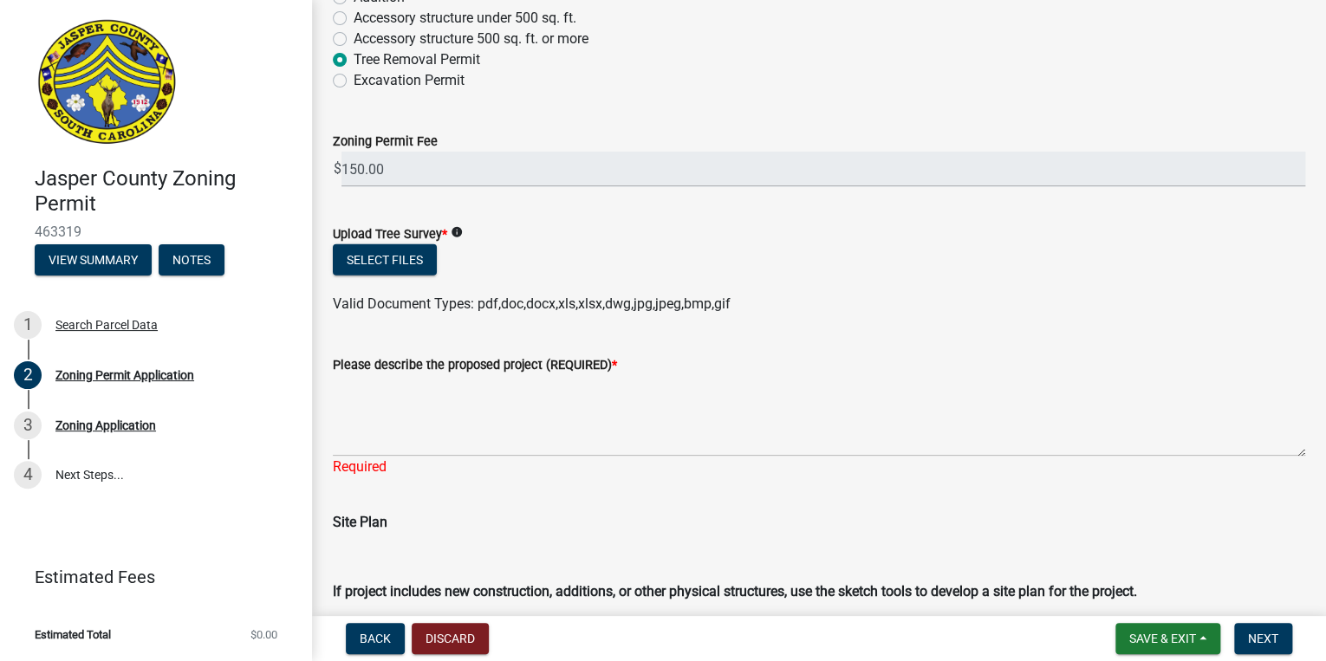
click at [1274, 280] on ul at bounding box center [819, 287] width 972 height 14
click at [376, 247] on button "Select files" at bounding box center [385, 259] width 104 height 31
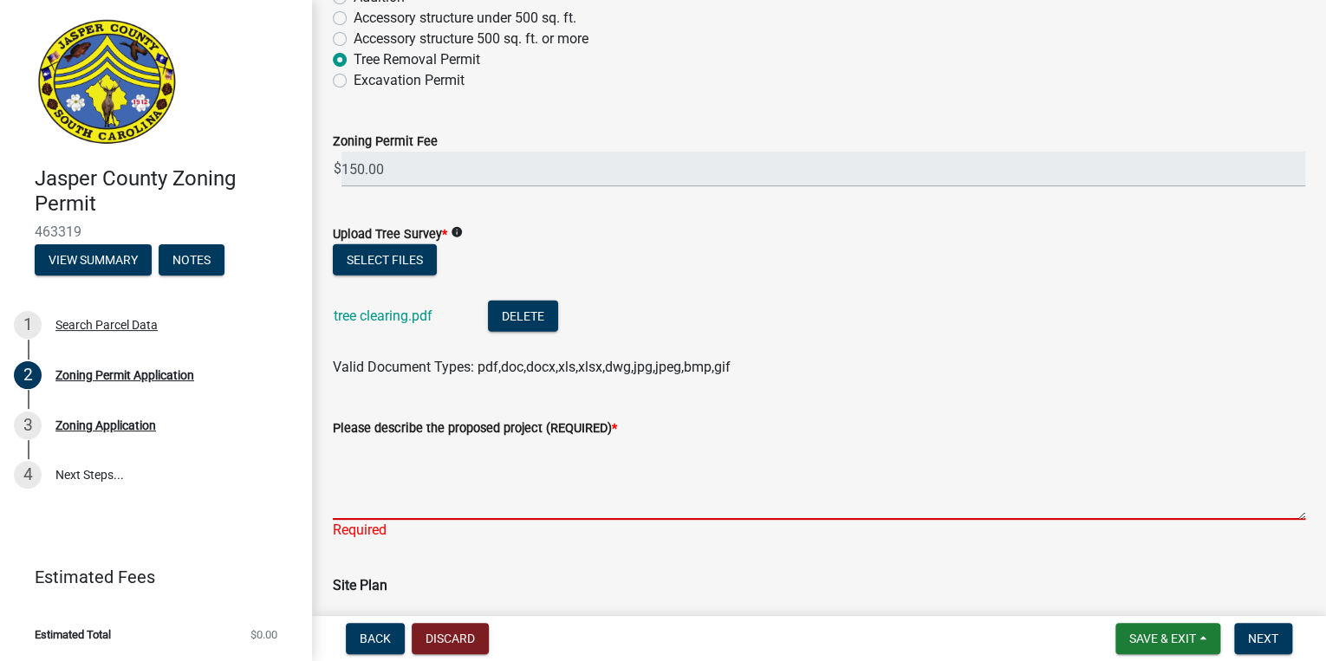
click at [379, 464] on textarea "Please describe the proposed project (REQUIRED) *" at bounding box center [819, 478] width 972 height 81
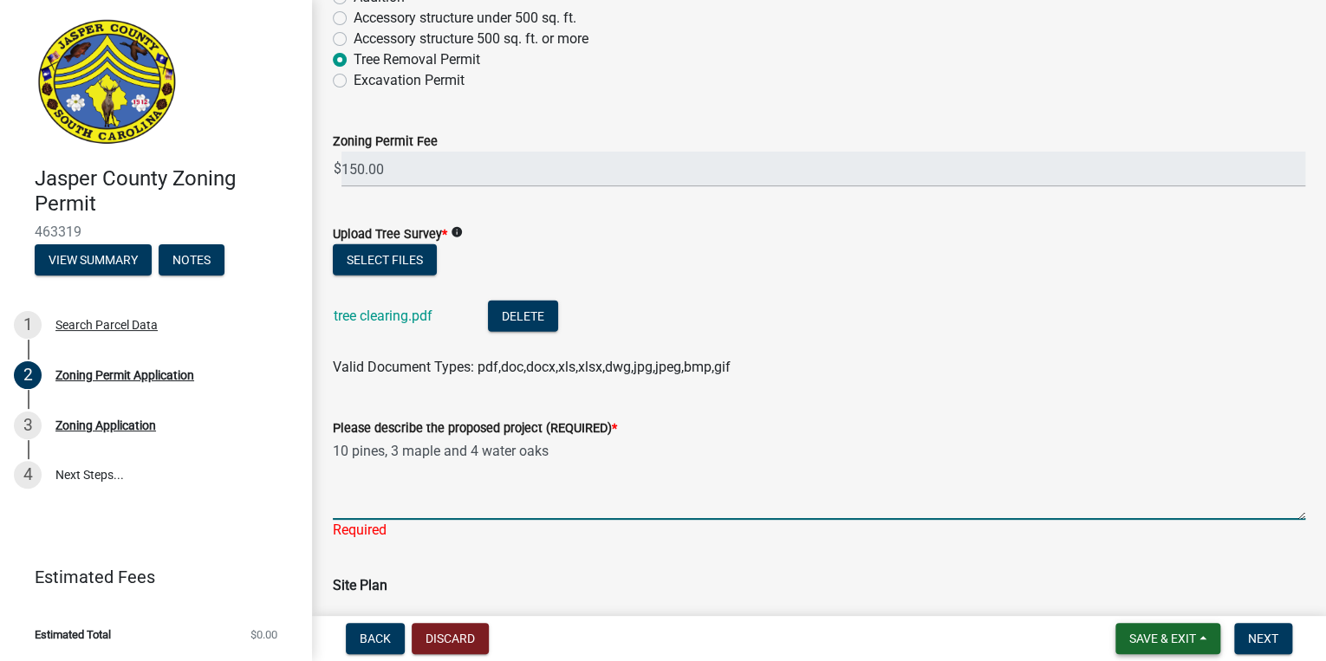
type textarea "10 pines, 3 maple and 4 water oaks"
click at [1140, 634] on span "Save & Exit" at bounding box center [1162, 639] width 67 height 14
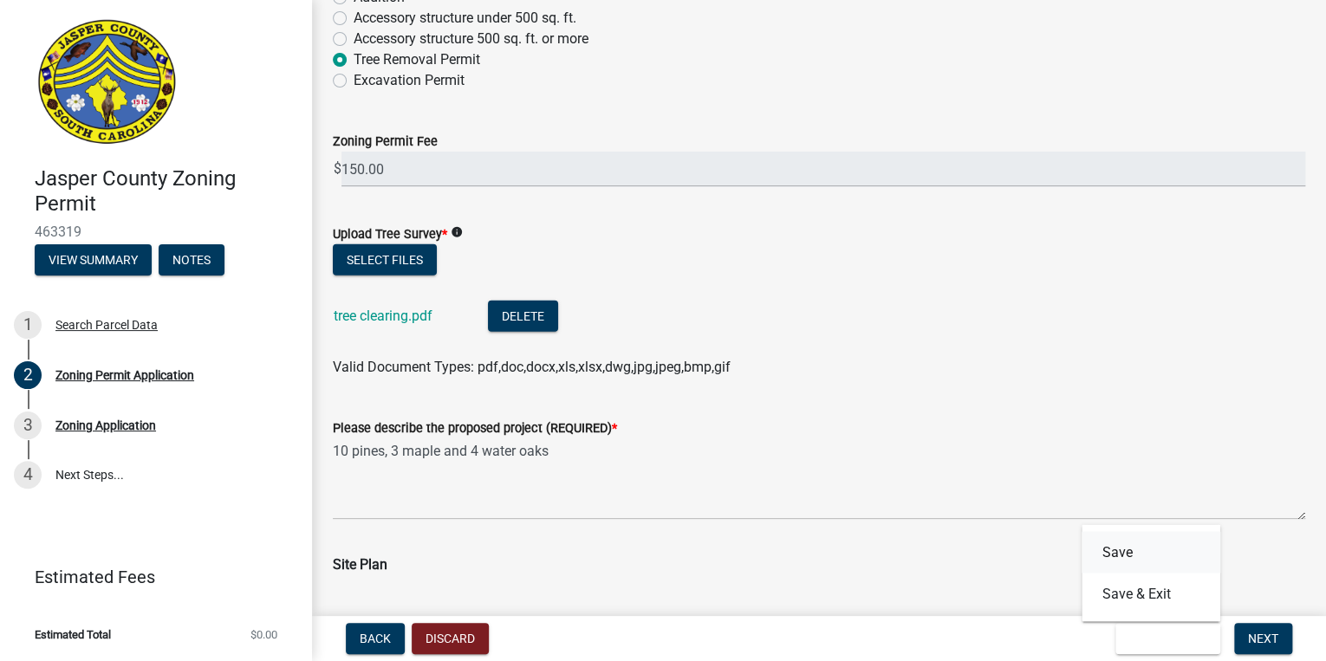
click at [1122, 558] on button "Save" at bounding box center [1150, 552] width 139 height 42
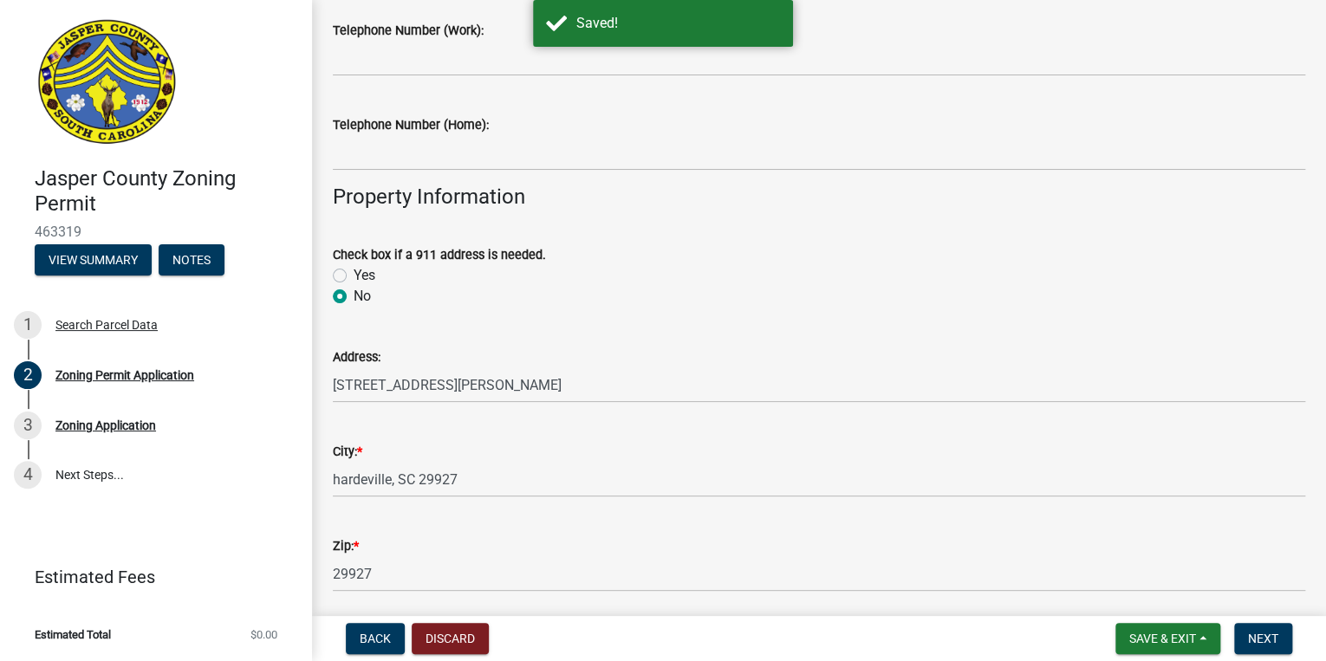
scroll to position [624, 0]
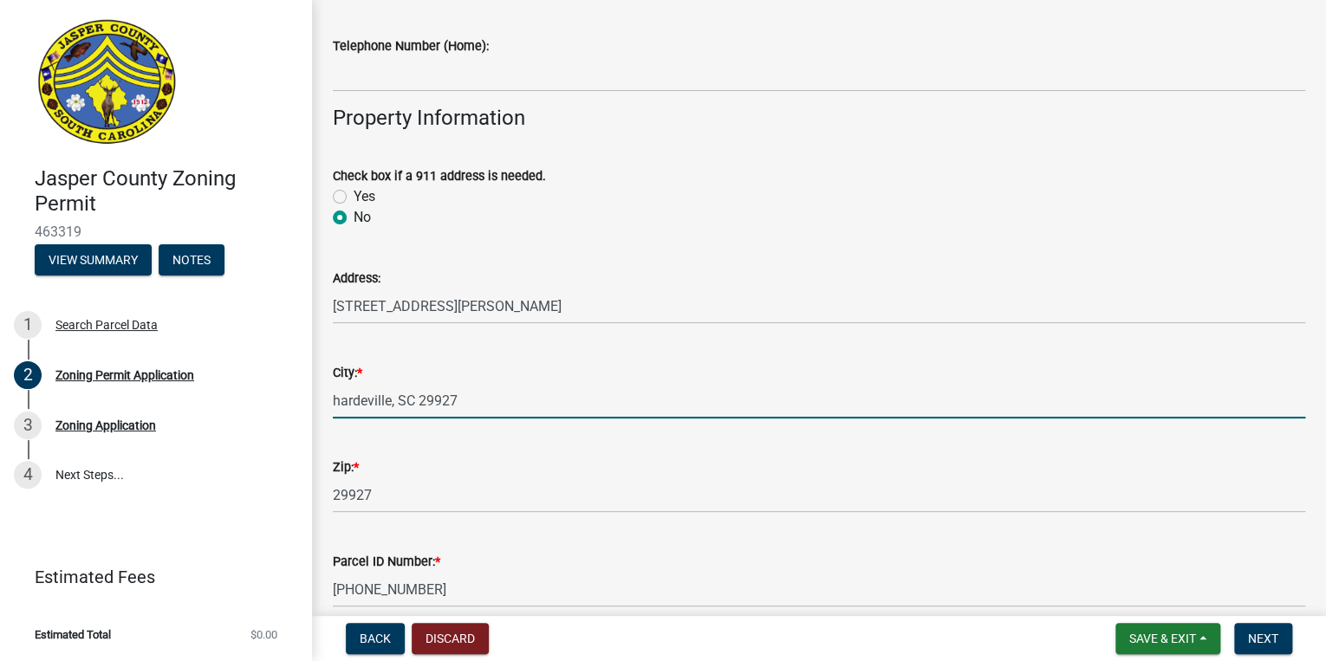
click at [548, 406] on input "hardeville, SC 29927" at bounding box center [819, 401] width 972 height 36
type input "hardeville"
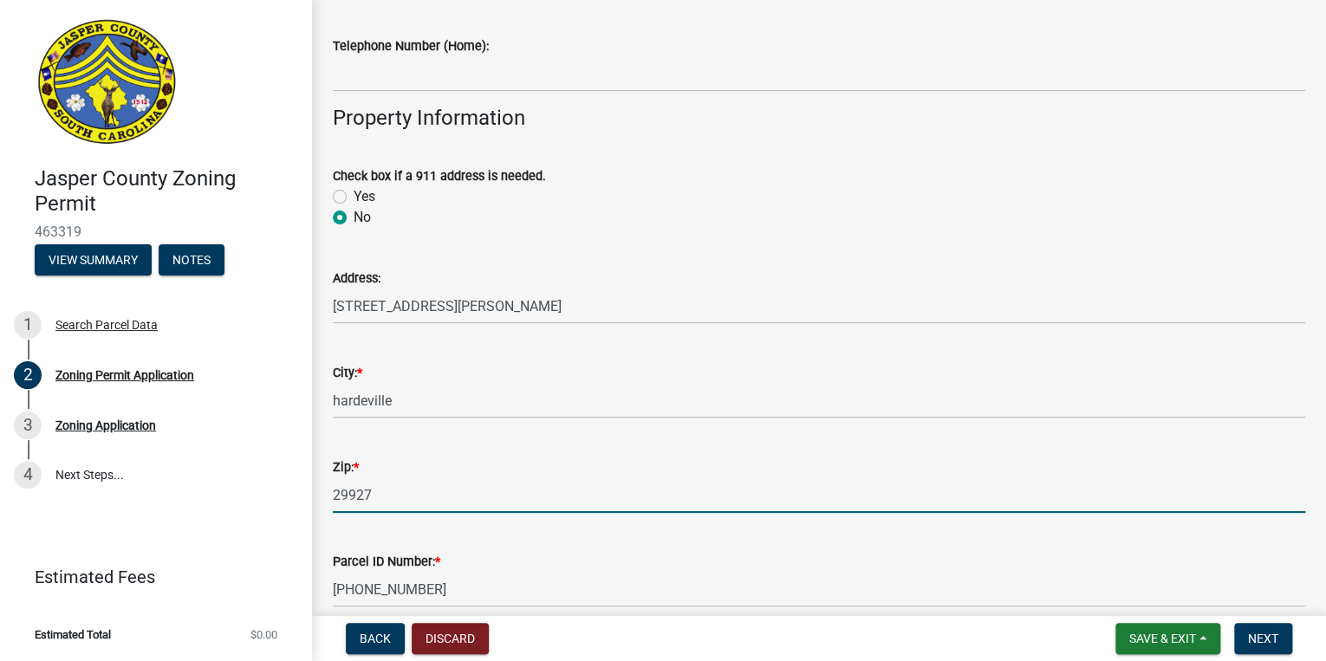
click at [718, 499] on input "29927" at bounding box center [819, 495] width 972 height 36
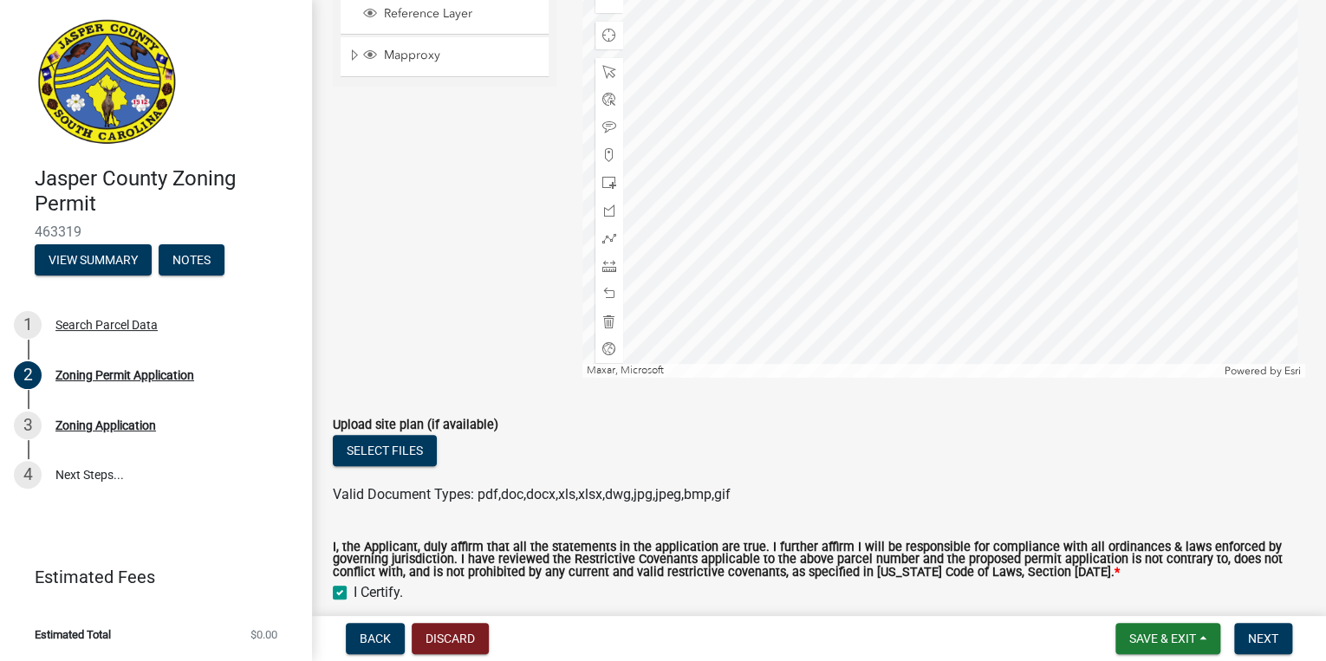
scroll to position [3397, 0]
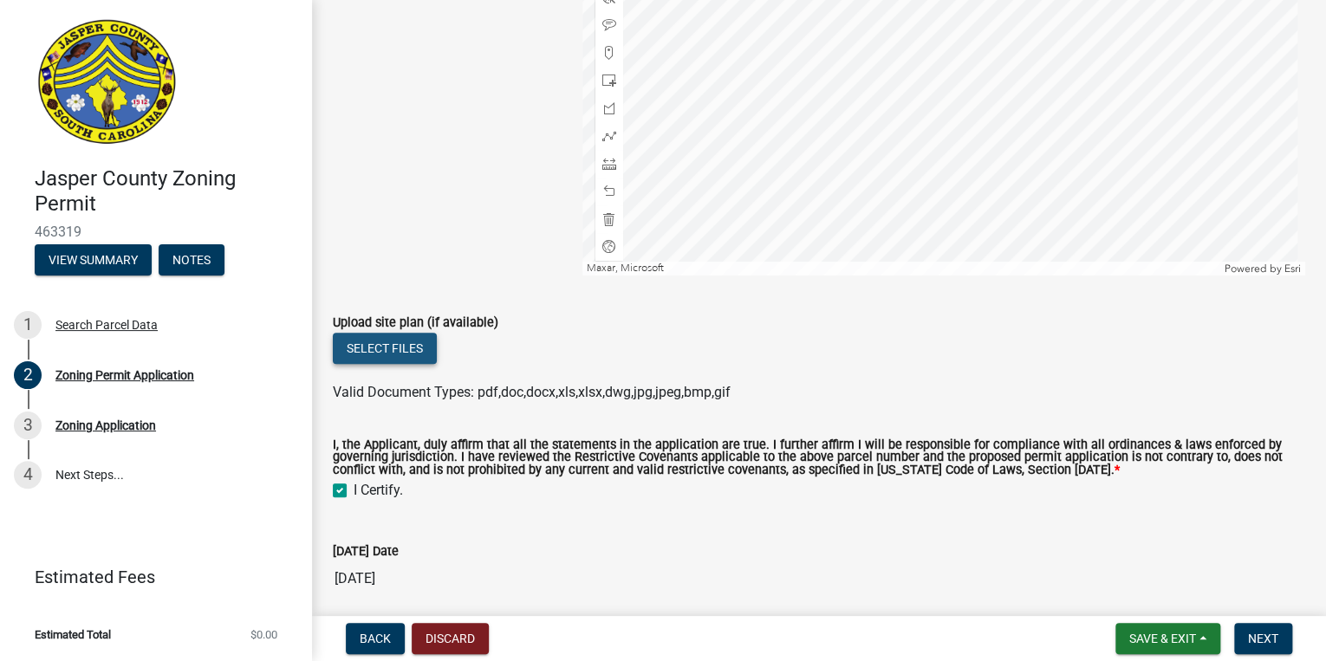
click at [407, 352] on button "Select files" at bounding box center [385, 348] width 104 height 31
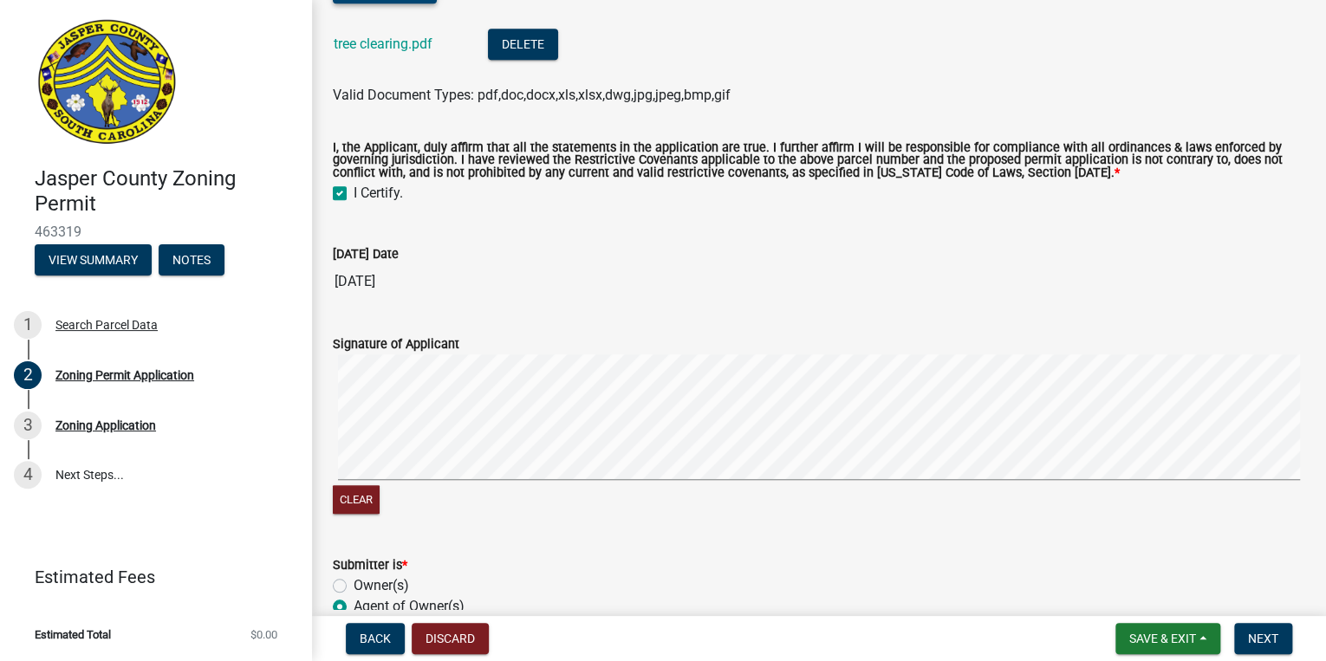
scroll to position [3882, 0]
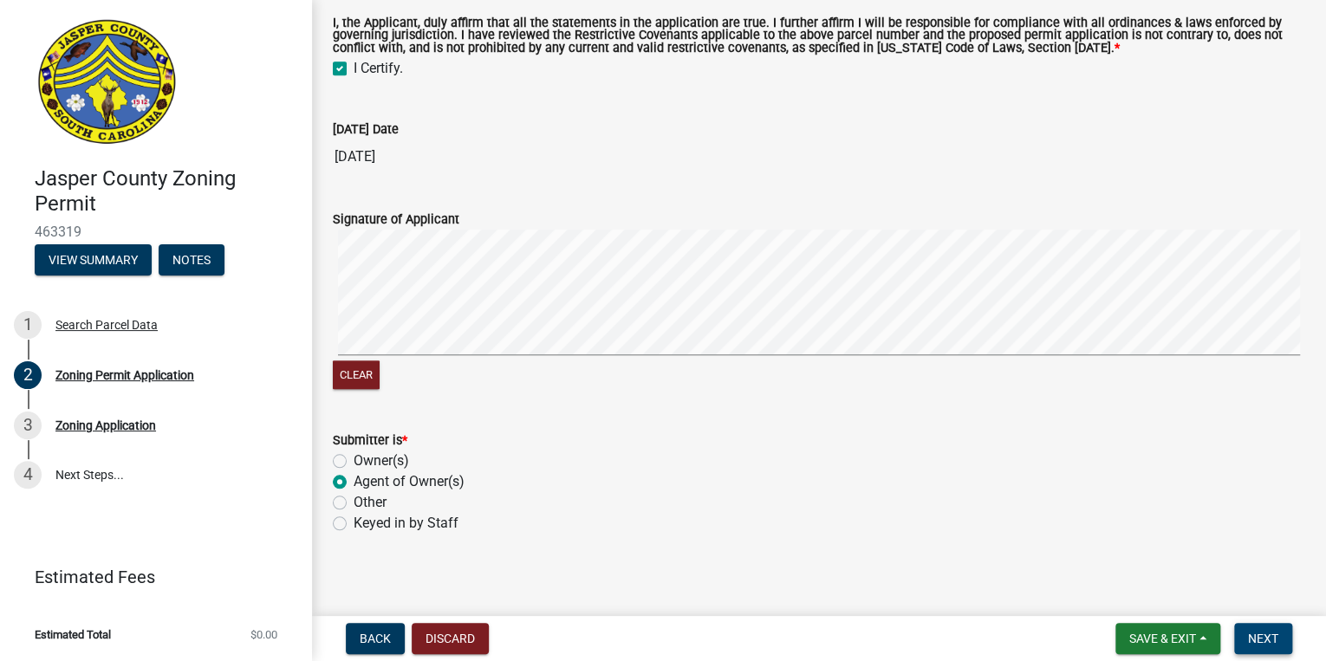
click at [1269, 642] on span "Next" at bounding box center [1263, 639] width 30 height 14
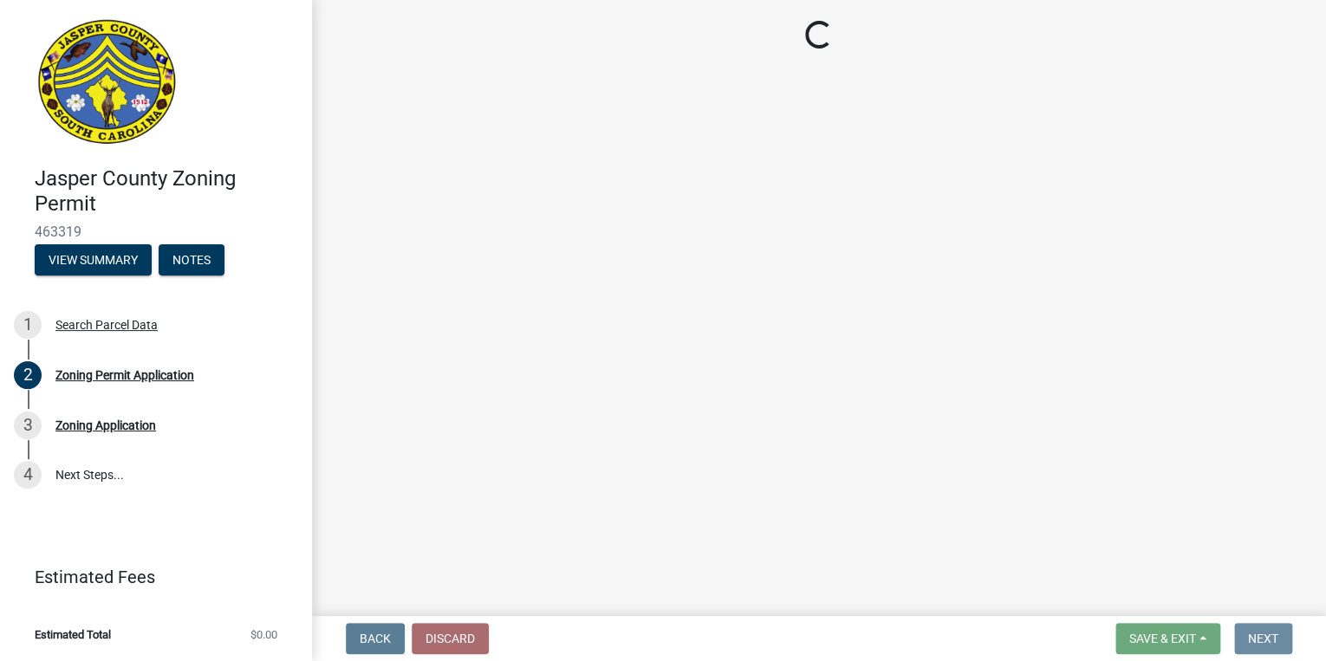
scroll to position [0, 0]
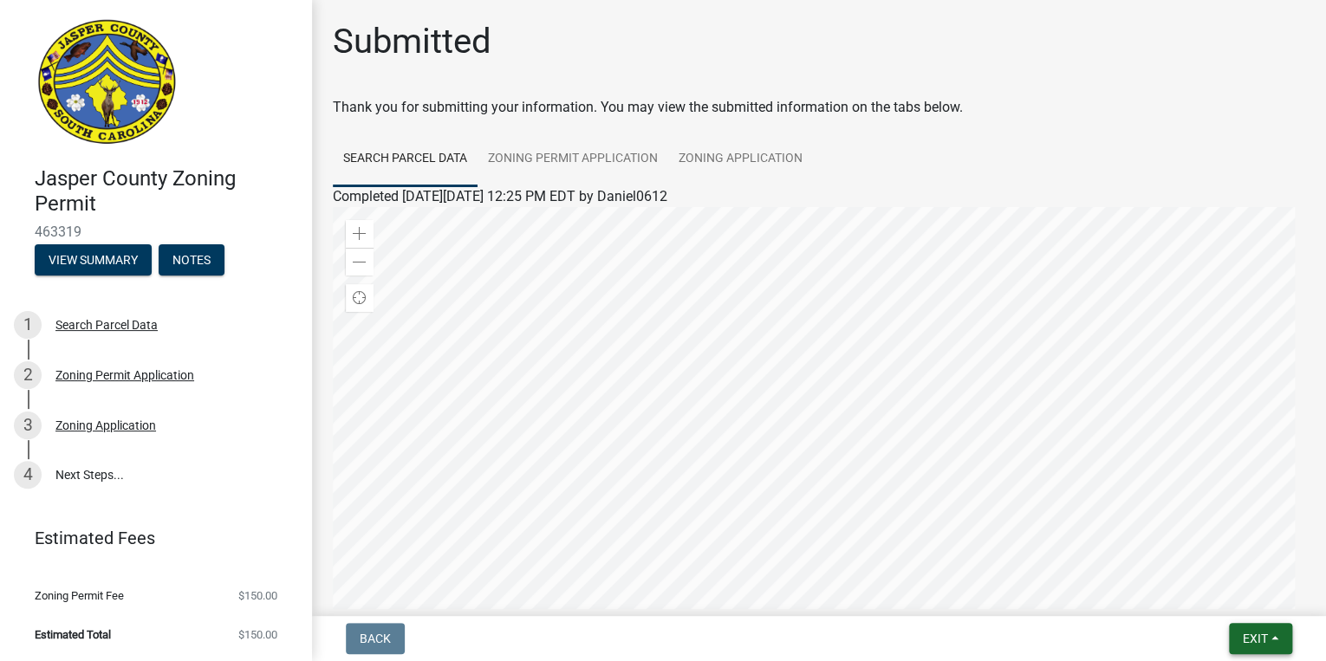
click at [1265, 627] on button "Exit" at bounding box center [1260, 638] width 63 height 31
click at [1229, 596] on button "Save & Exit" at bounding box center [1223, 594] width 139 height 42
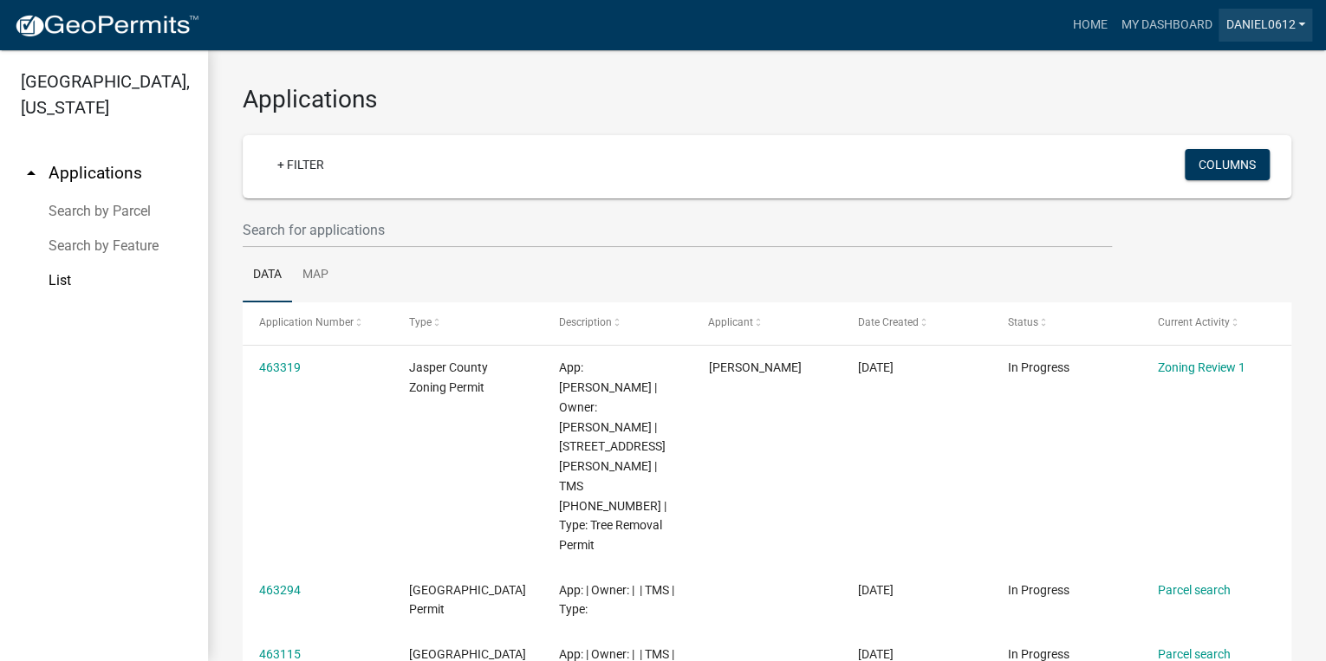
click at [1272, 24] on link "Daniel0612" at bounding box center [1265, 25] width 94 height 33
click at [1252, 125] on link "Logout" at bounding box center [1242, 128] width 139 height 42
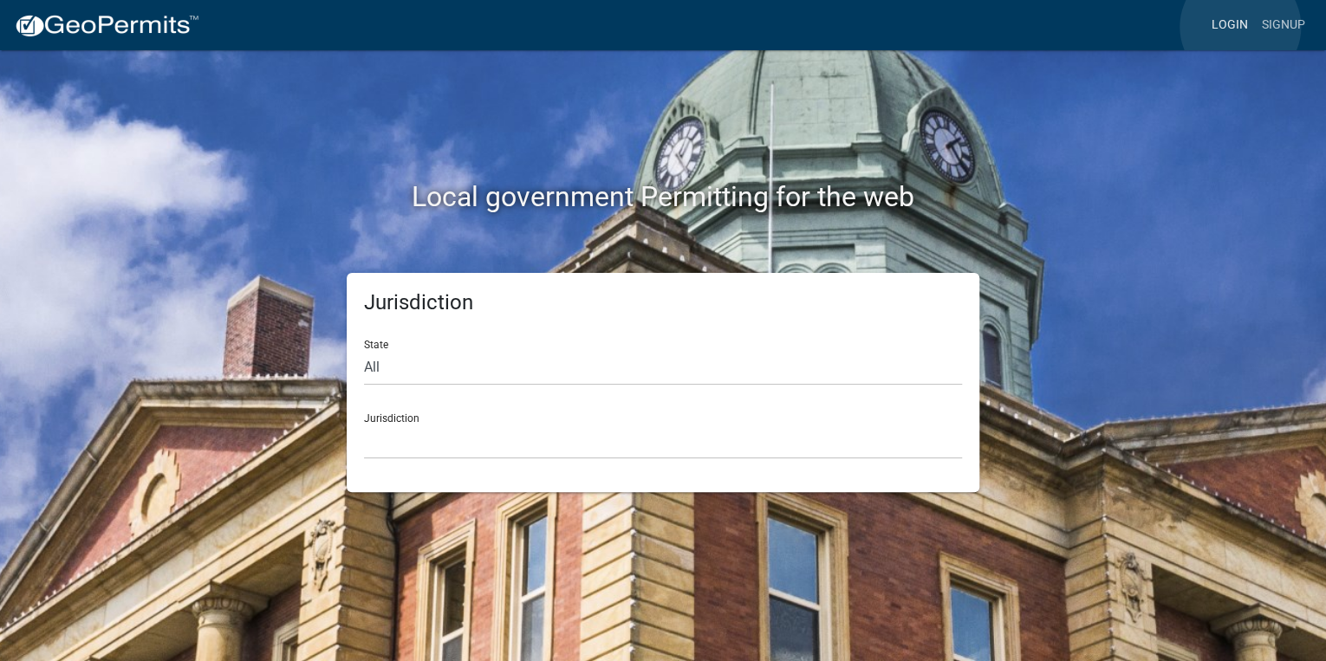
click at [1240, 27] on link "Login" at bounding box center [1229, 25] width 50 height 33
